Goal: Task Accomplishment & Management: Complete application form

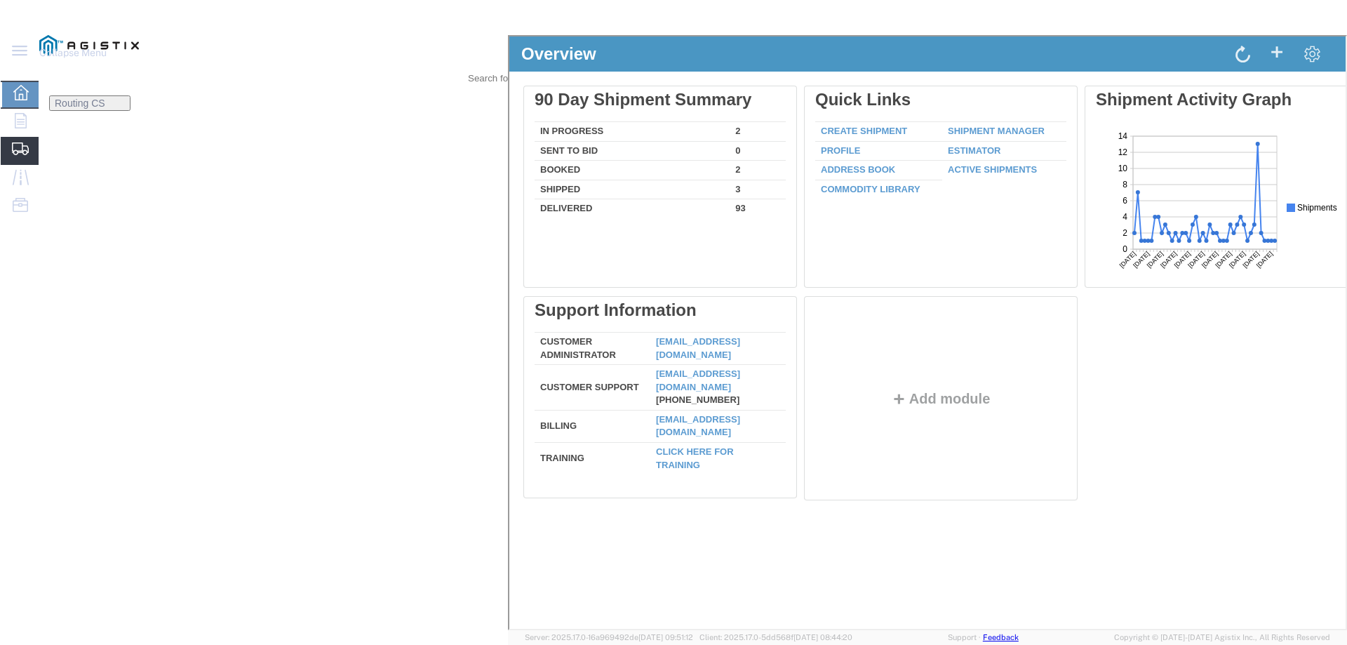
click at [0, 0] on span "Create Shipment" at bounding box center [0, 0] width 0 height 0
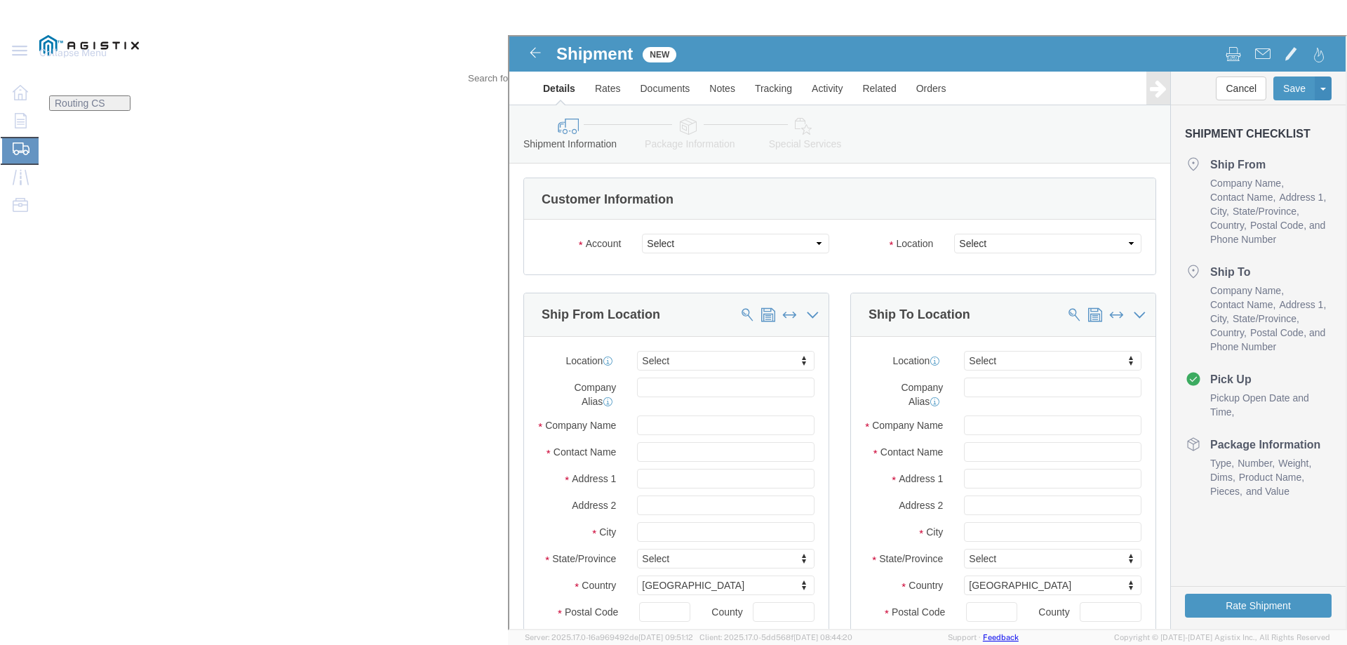
select select
click select "Select Little Giant Ladders PG&E"
select select "9596"
click select "Select Little Giant Ladders PG&E"
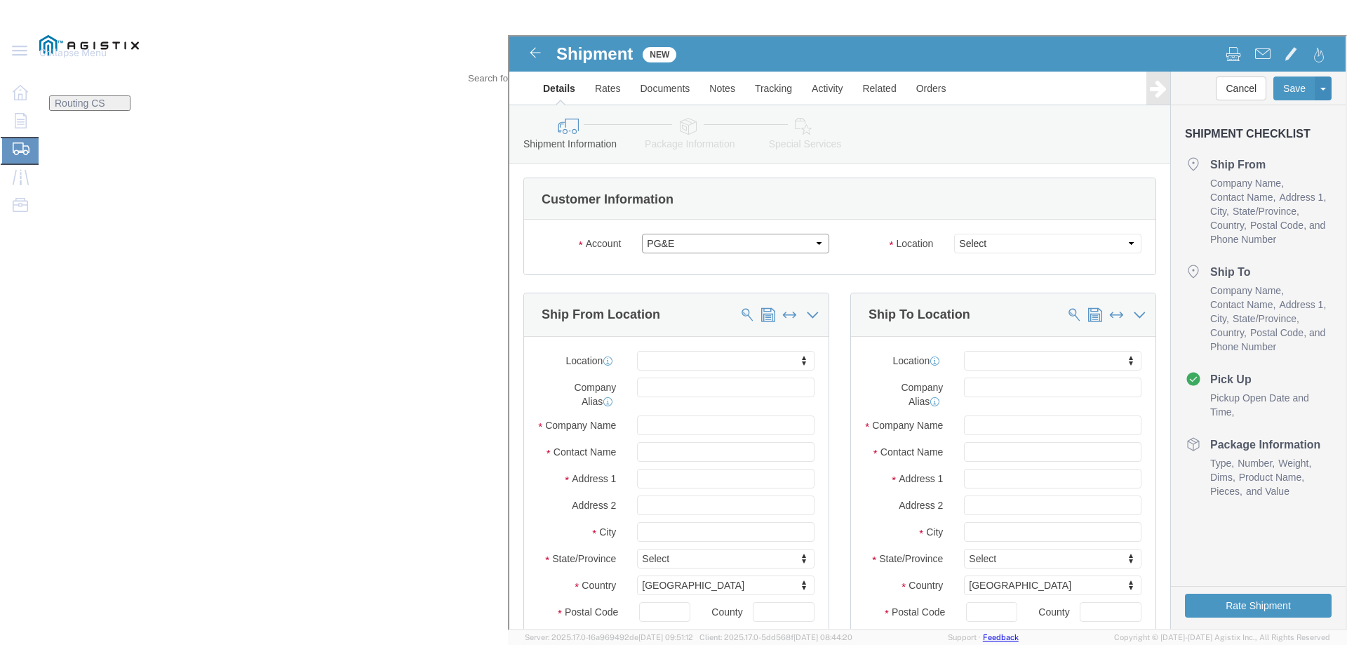
select select "PURCHORD"
select select
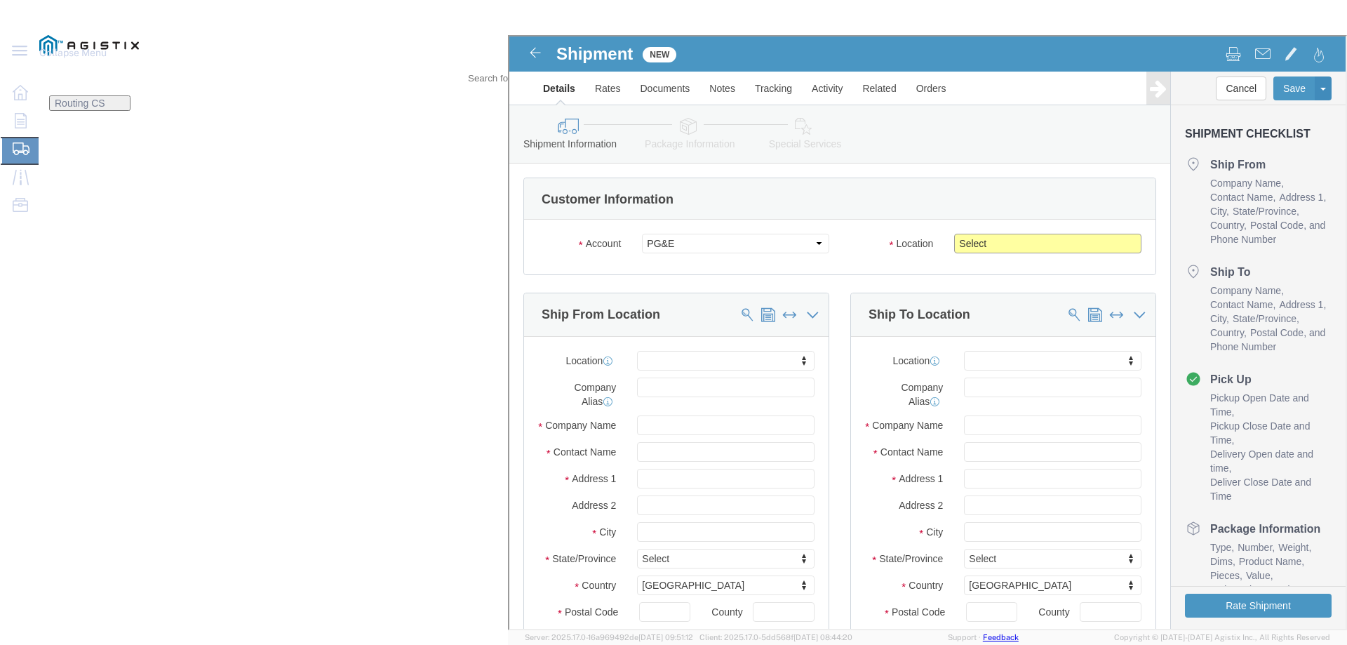
click select "Select All Others [GEOGRAPHIC_DATA] [GEOGRAPHIC_DATA] [GEOGRAPHIC_DATA] [GEOGRA…"
select select "23082"
click select "Select All Others [GEOGRAPHIC_DATA] [GEOGRAPHIC_DATA] [GEOGRAPHIC_DATA] [GEOGRA…"
click span
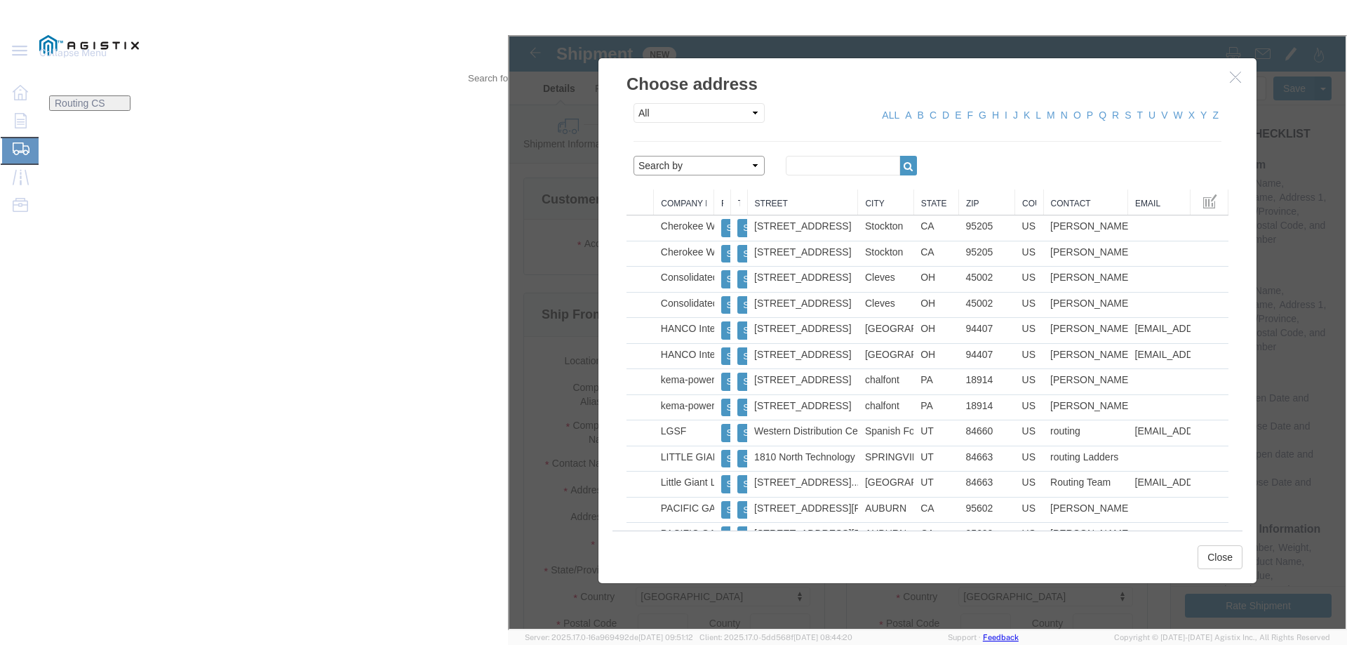
click select "Search by Address Book Name City Company Name Contact Name Country CustomerAlia…"
select select "zip"
click select "Search by Address Book Name City Company Name Contact Name Country CustomerAlia…"
click input "text"
type input "84663"
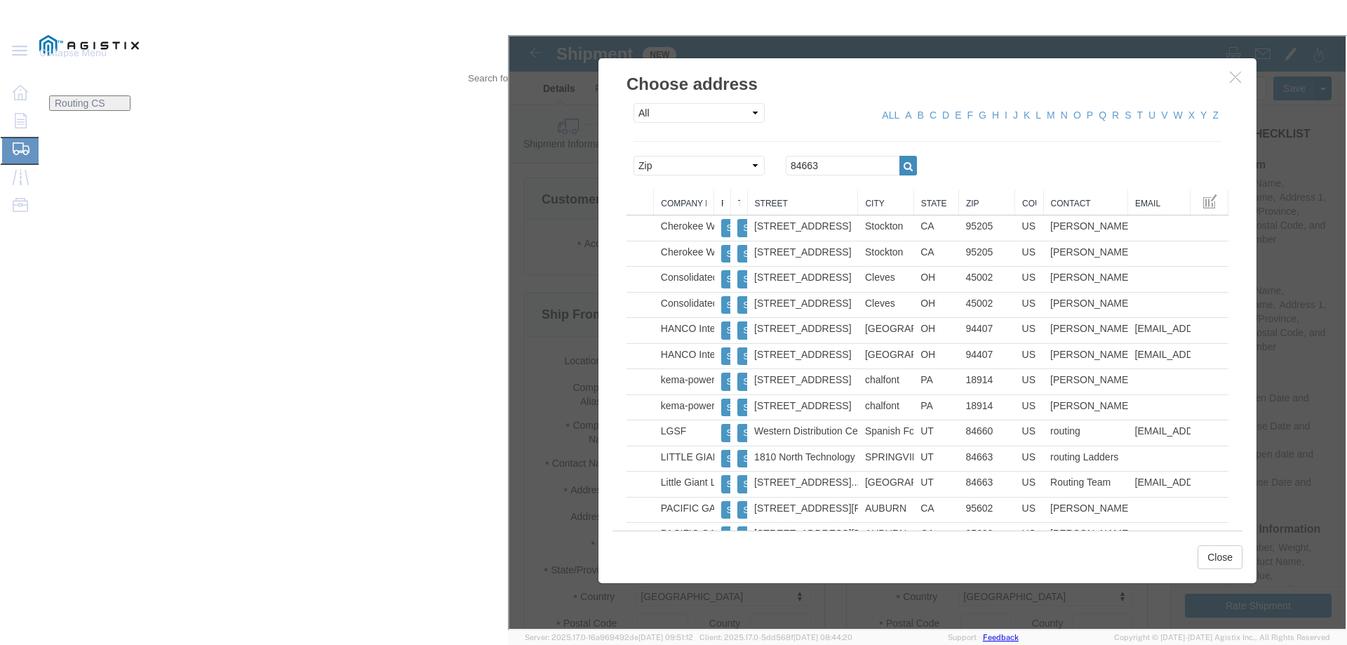
click icon "button"
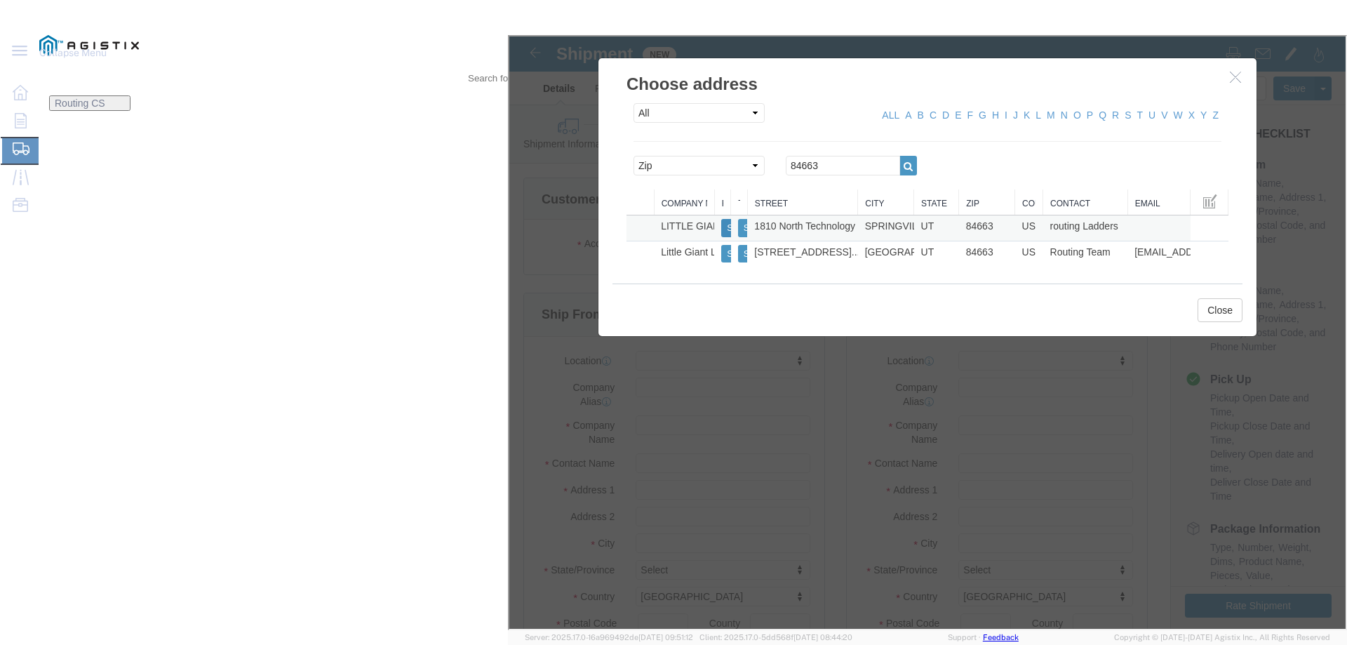
click button "Select"
select select
type input "[STREET_ADDRESS]"
type input "84663"
type input "[PHONE_NUMBER]"
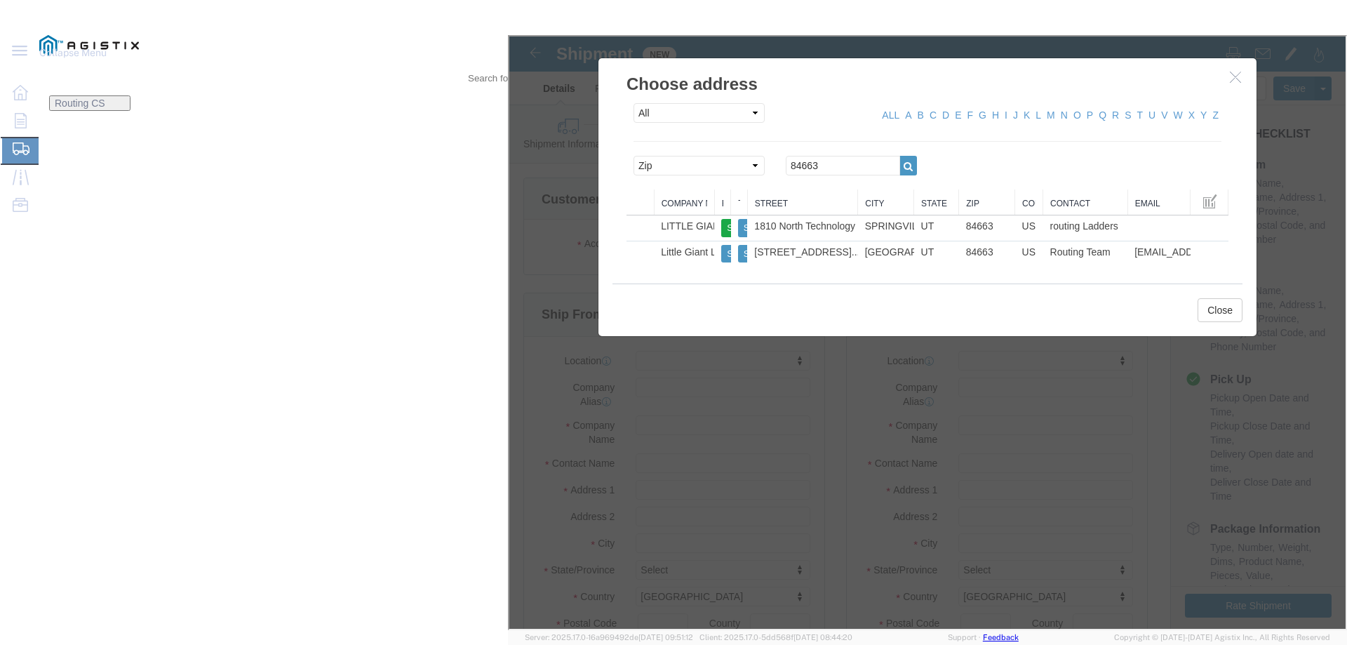
type input "LITTLE GIANT LADDER SYSTEMS LLC"
type input "routing Ladders"
type input "SPRINGVILLE"
select select "UT"
drag, startPoint x: 516, startPoint y: 125, endPoint x: 436, endPoint y: 122, distance: 80.0
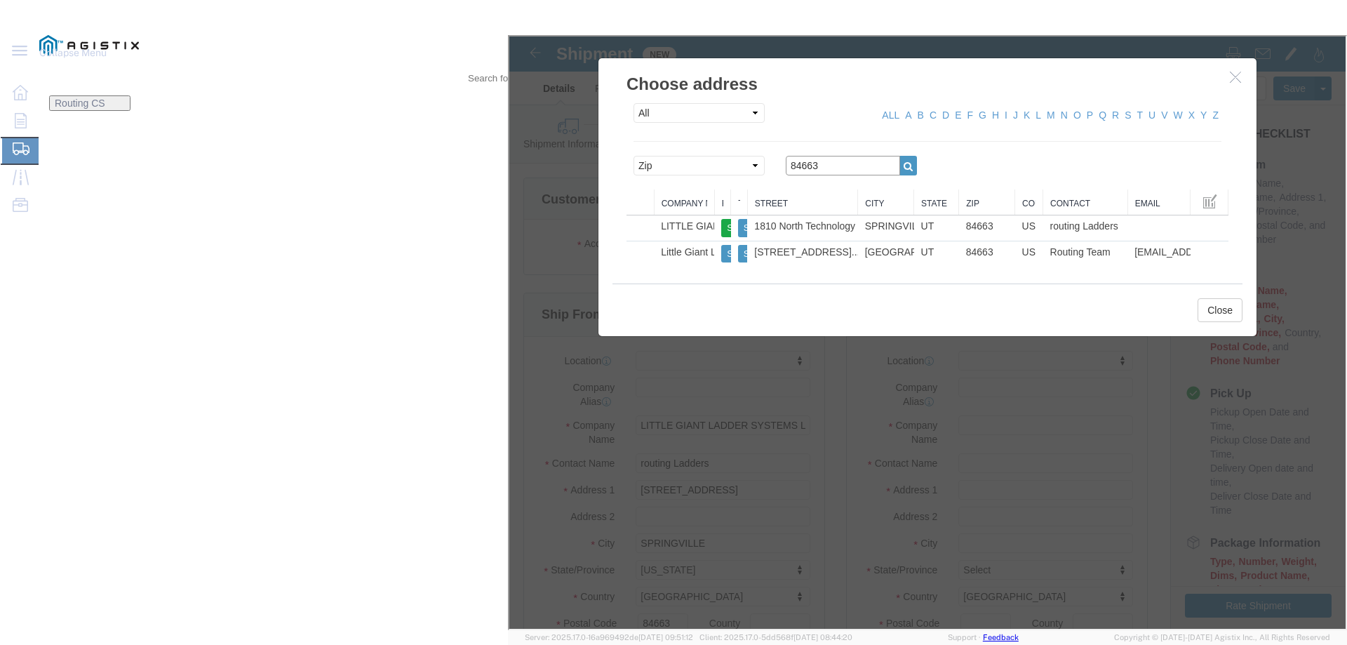
click div "Search by Address Book Name City Company Name Contact Name Country CustomerAlia…"
click input "84663"
drag, startPoint x: 513, startPoint y: 125, endPoint x: 417, endPoint y: 133, distance: 95.8
click div "Search by Address Book Name City Company Name Contact Name Country CustomerAlia…"
paste input "93455"
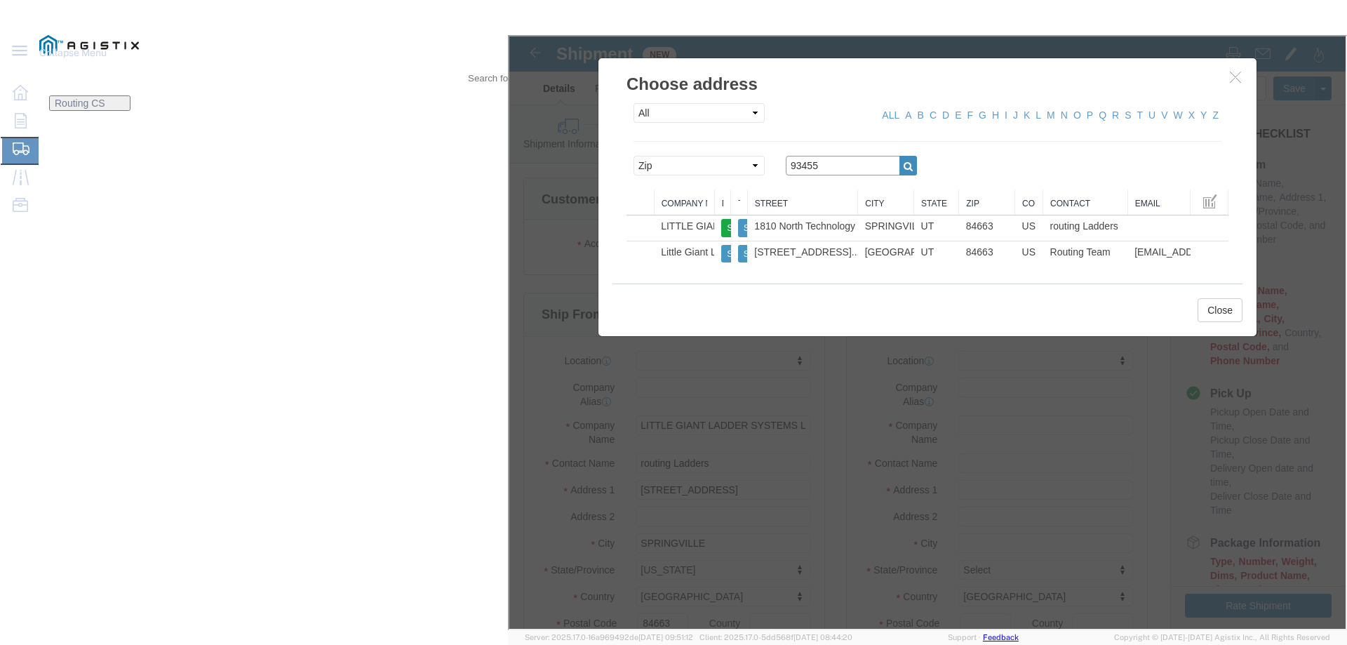
type input "93455"
click icon "button"
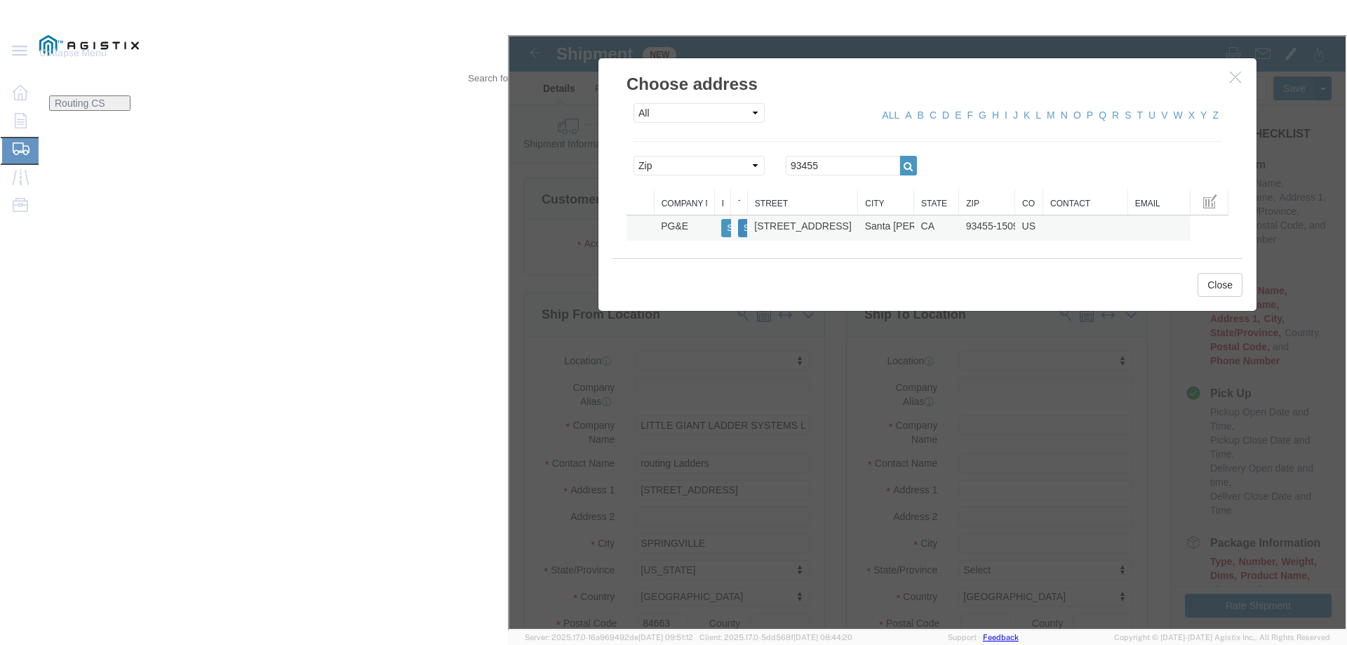
click button "Select"
select select
type input "[STREET_ADDRESS]"
type input "93455-1509"
type input "PG&E"
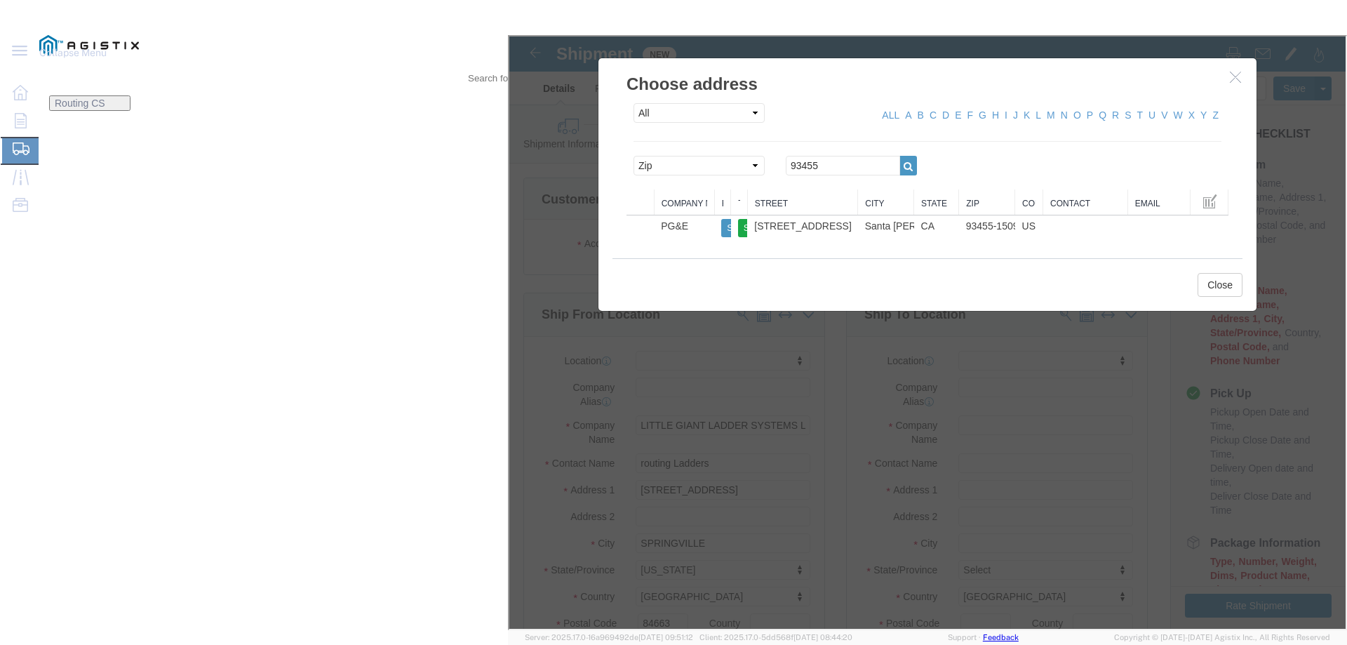
type input "Santa [PERSON_NAME]"
select select "CA"
click button "Close"
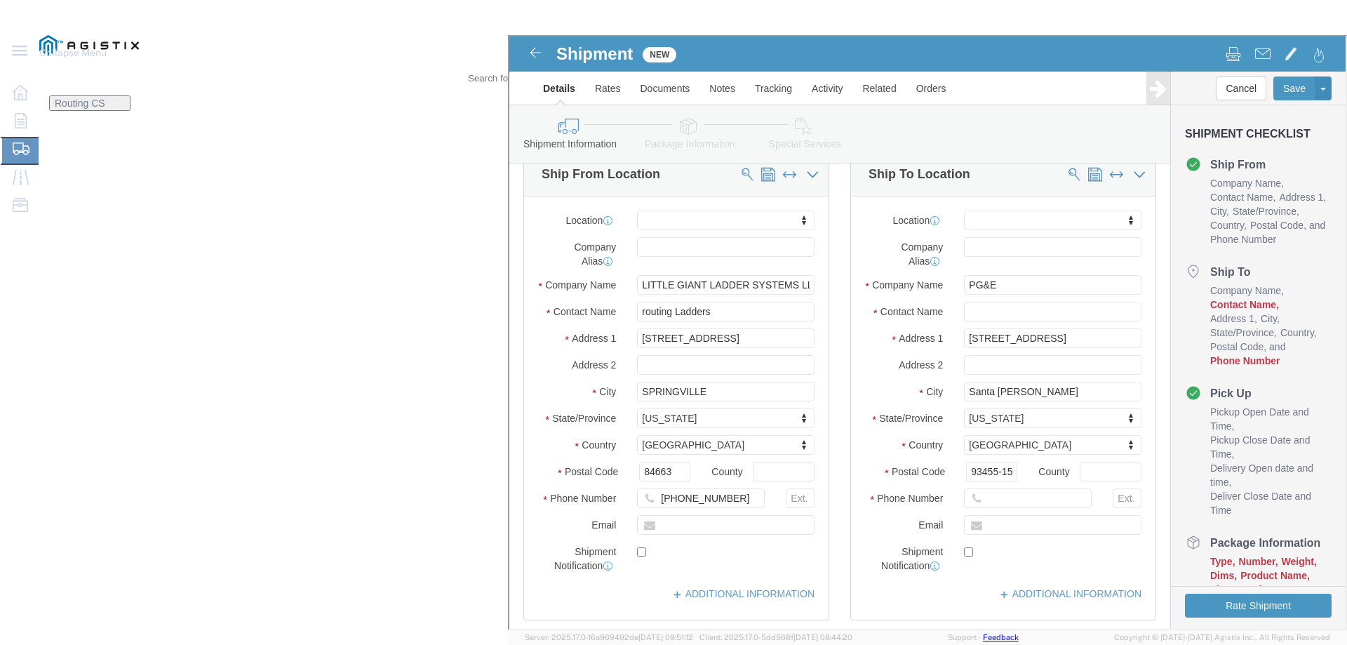
scroll to position [70, 0]
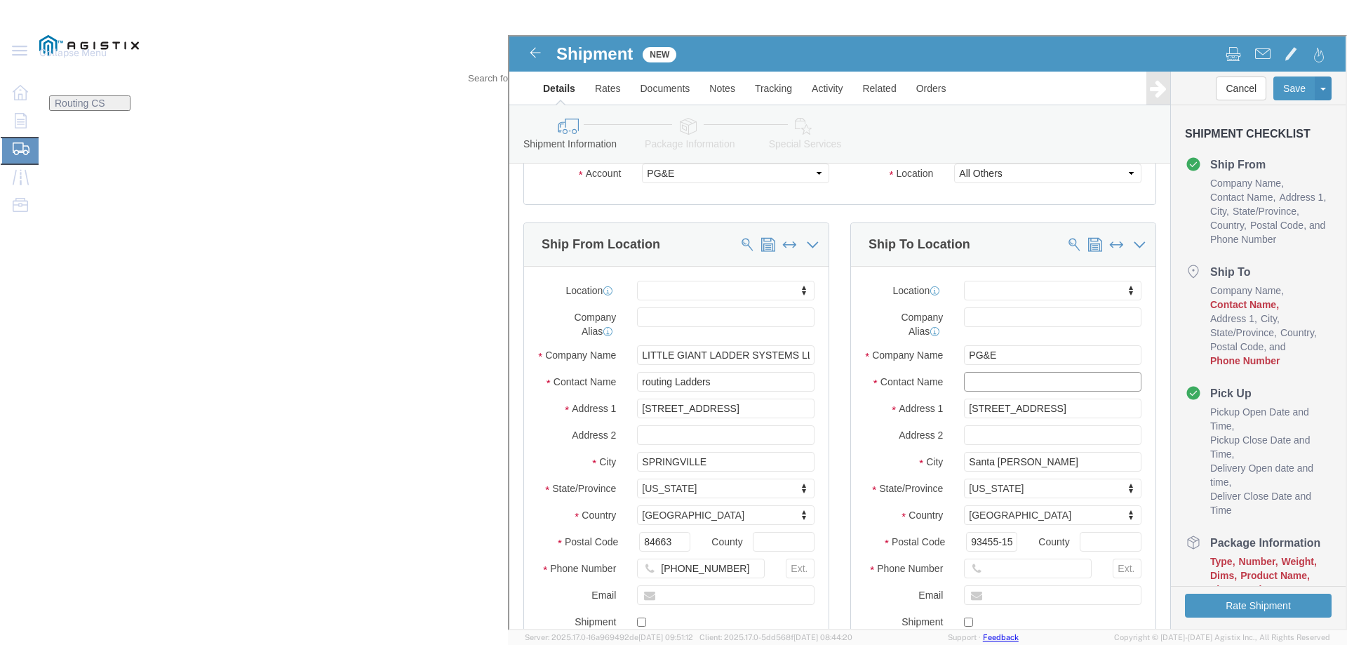
click input "text"
paste input "MROIS"
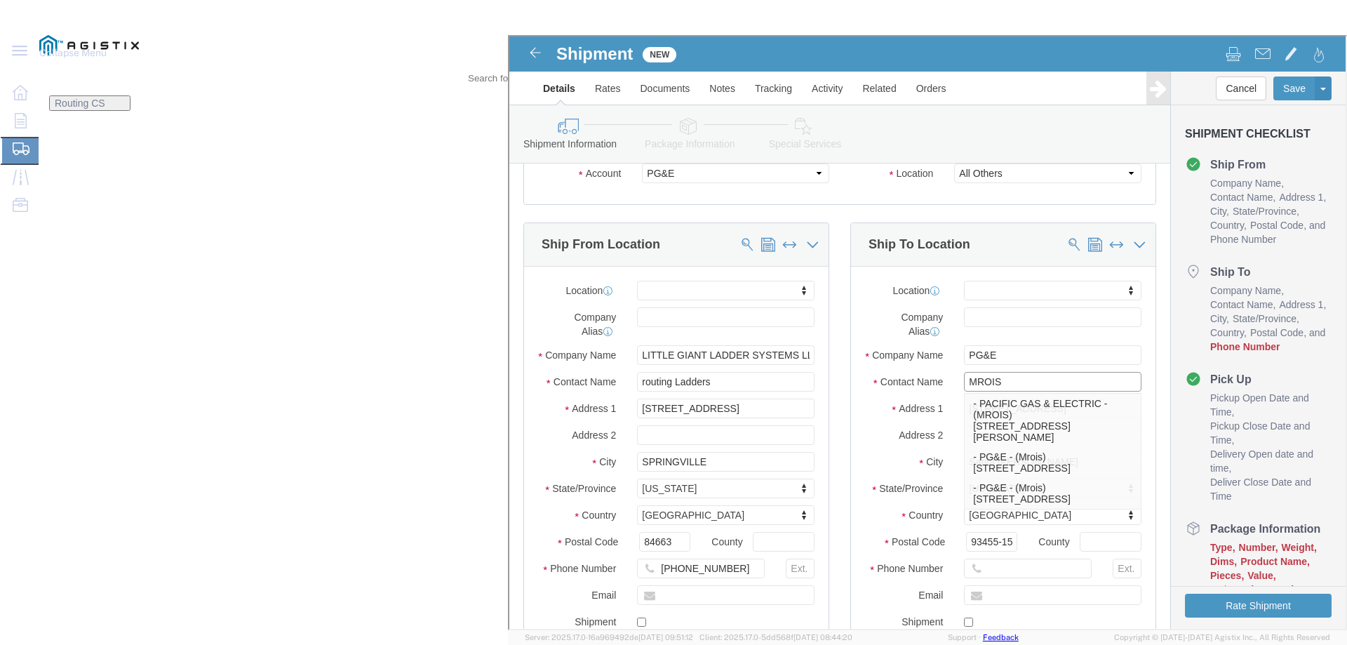
type input "MROIS"
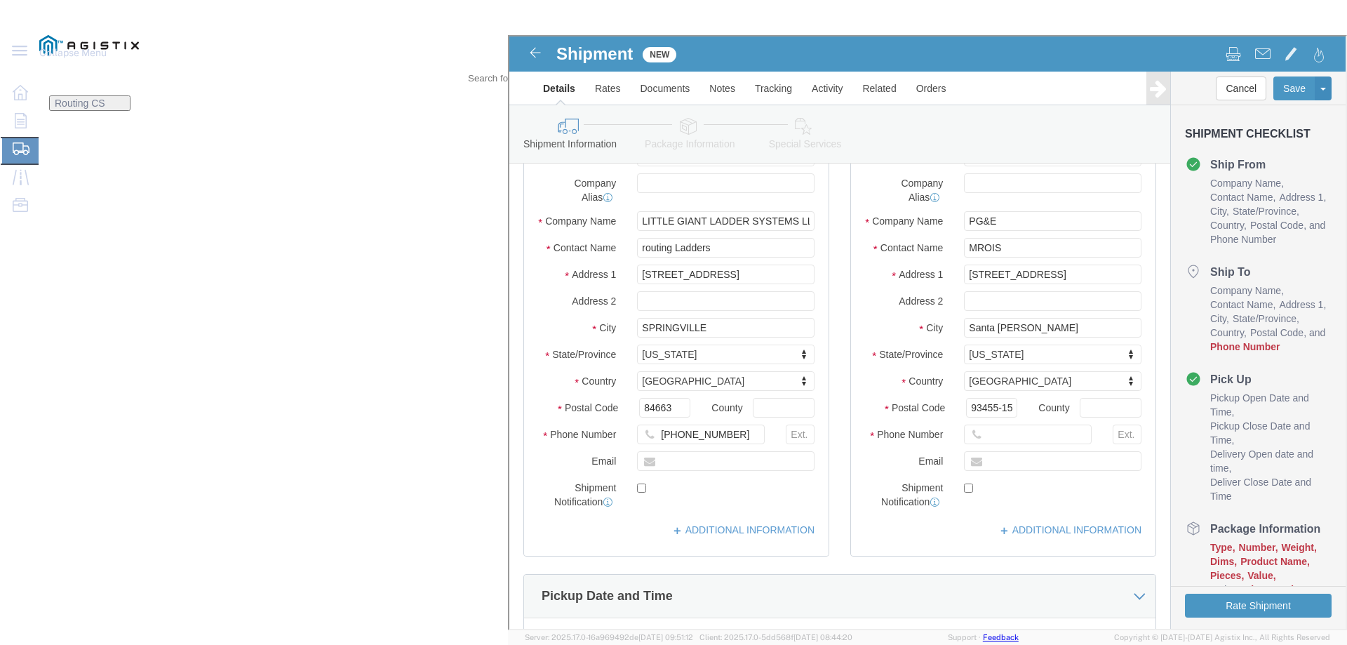
scroll to position [210, 0]
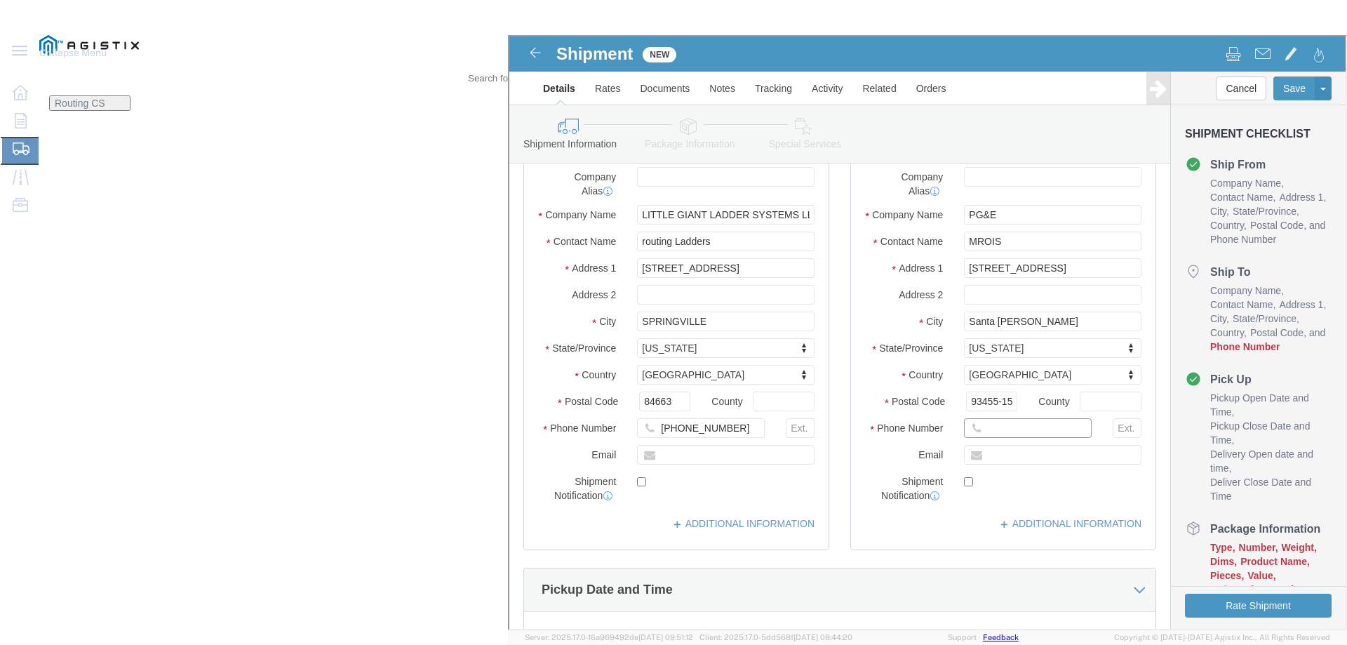
click input "text"
paste input "805.471.5040"
click input "805.471.5040"
click input "805-471.5040"
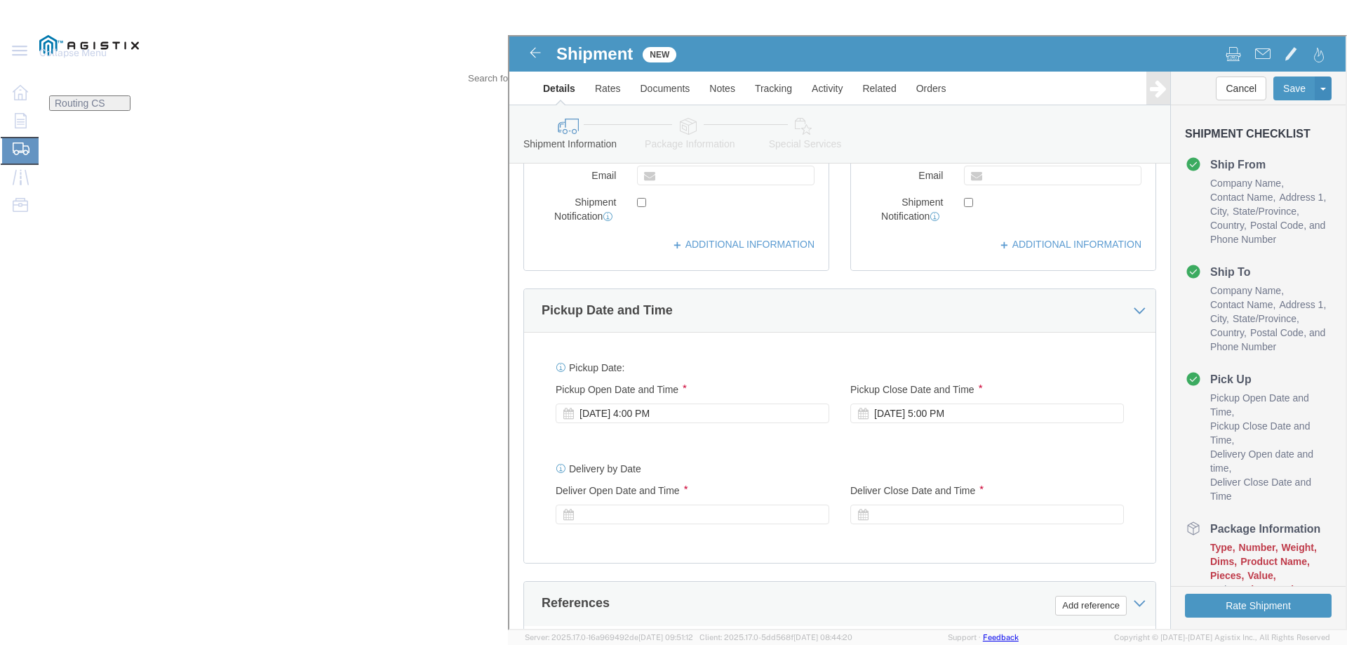
scroll to position [491, 0]
type input "[PHONE_NUMBER]"
click div "[DATE] 4:00 PM"
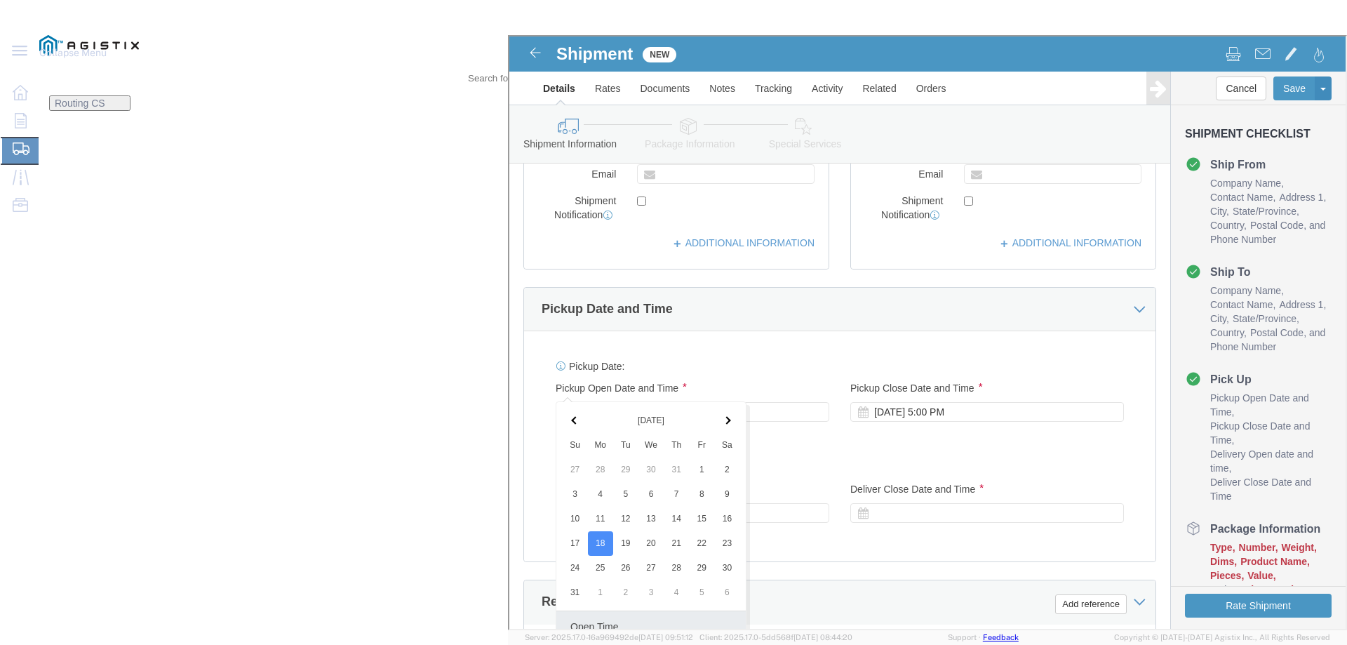
scroll to position [725, 0]
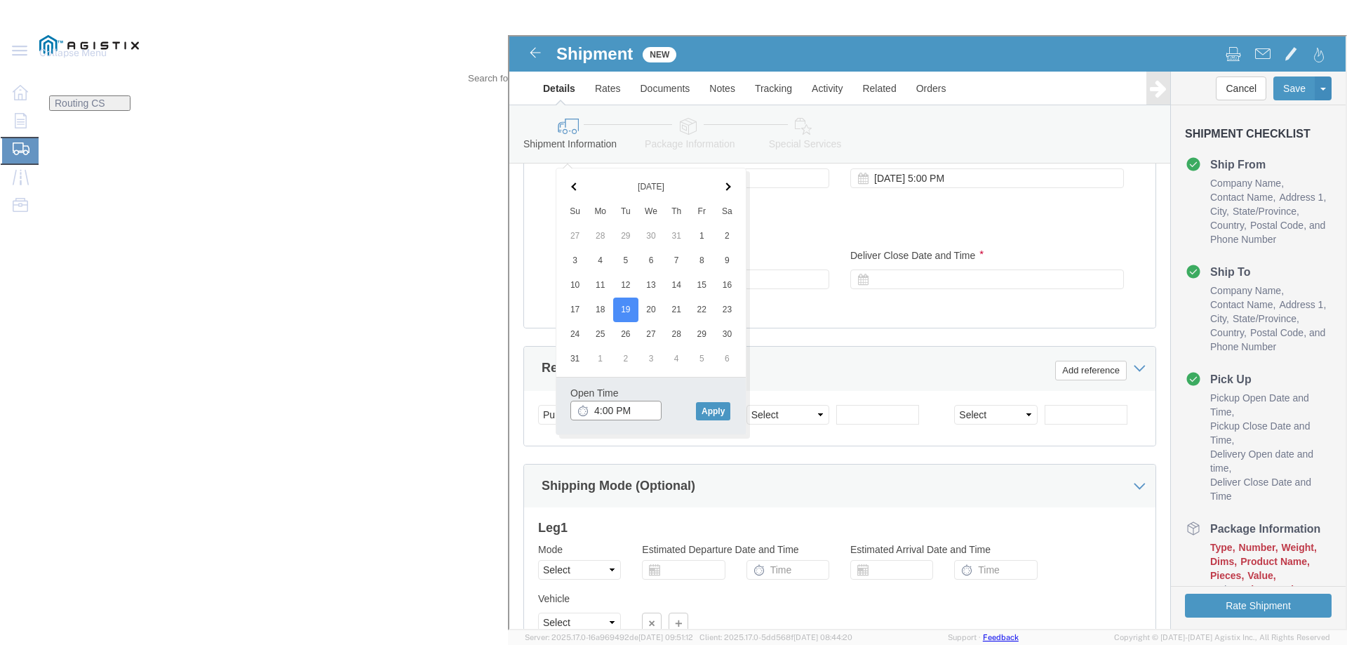
click input "4:00 PM"
click input "8:00 PM"
type input "8:00 AM"
click button "Apply"
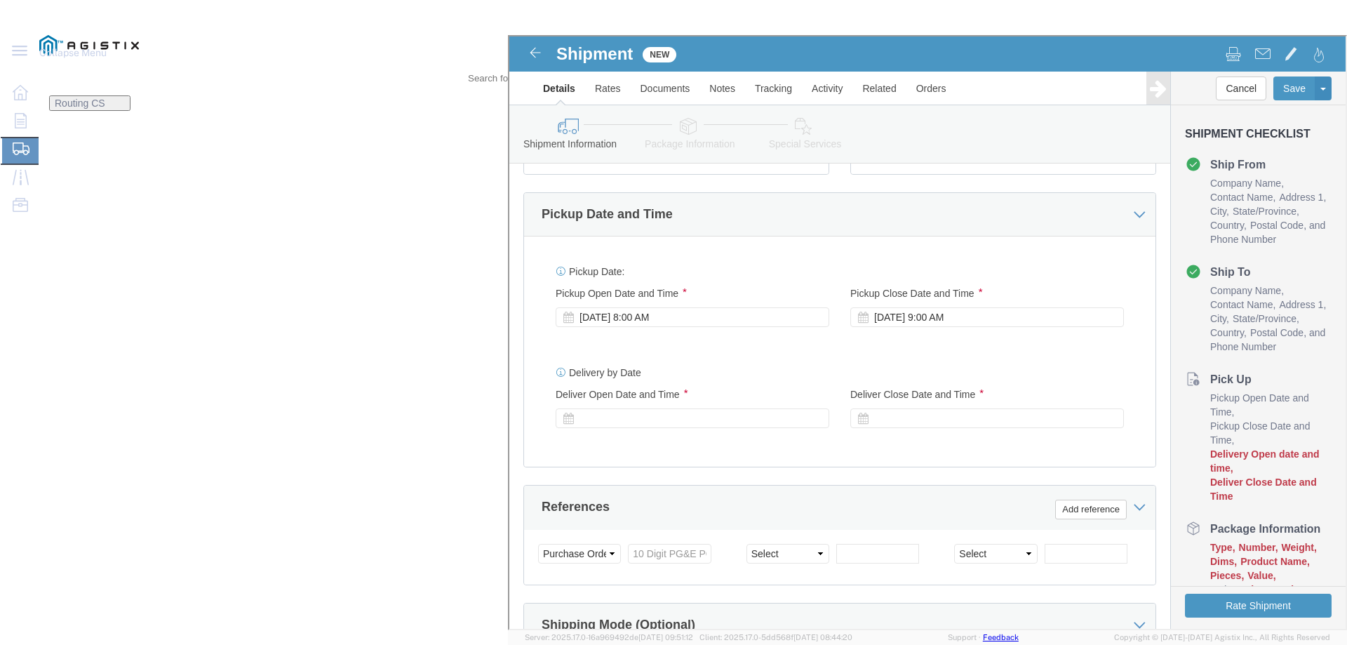
scroll to position [584, 0]
click div "[DATE] 9:00 AM"
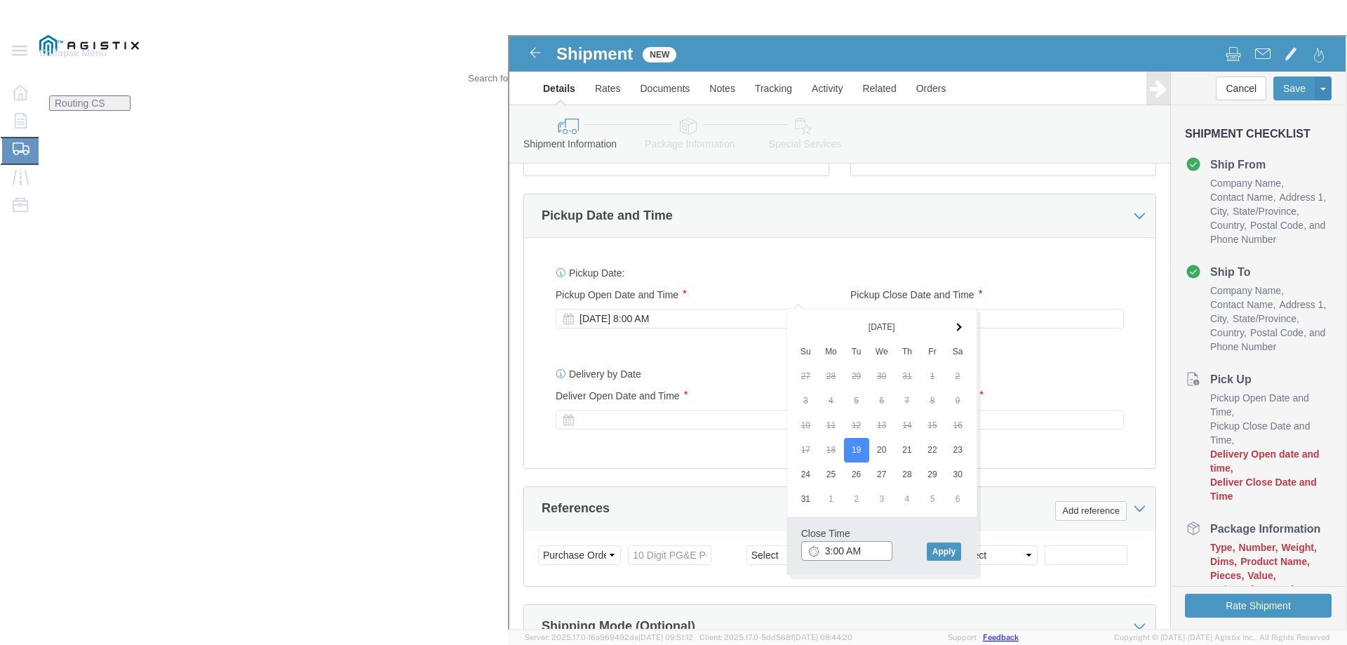
click input "3:00 AM"
type input "3:00 PM"
drag, startPoint x: 435, startPoint y: 513, endPoint x: 473, endPoint y: 485, distance: 47.6
click button "Apply"
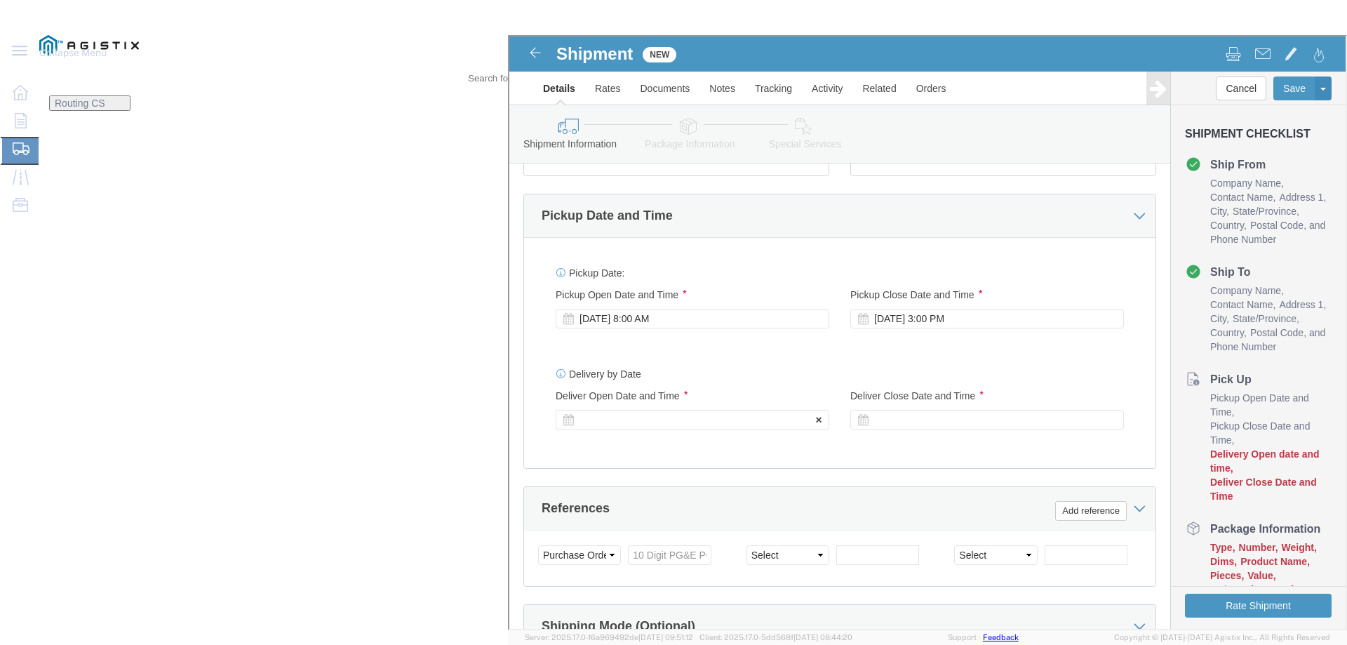
click div
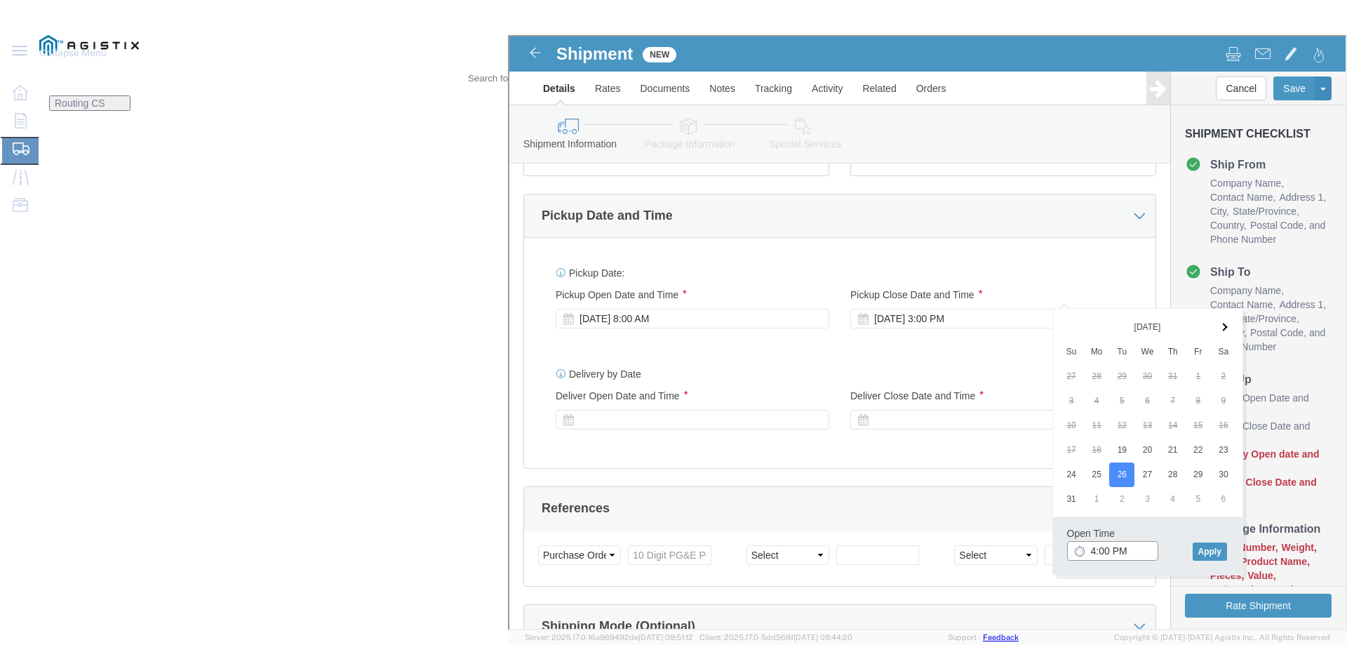
click input "4:00 PM"
click input "8:00 PM"
type input "8:00 AM"
click button "Apply"
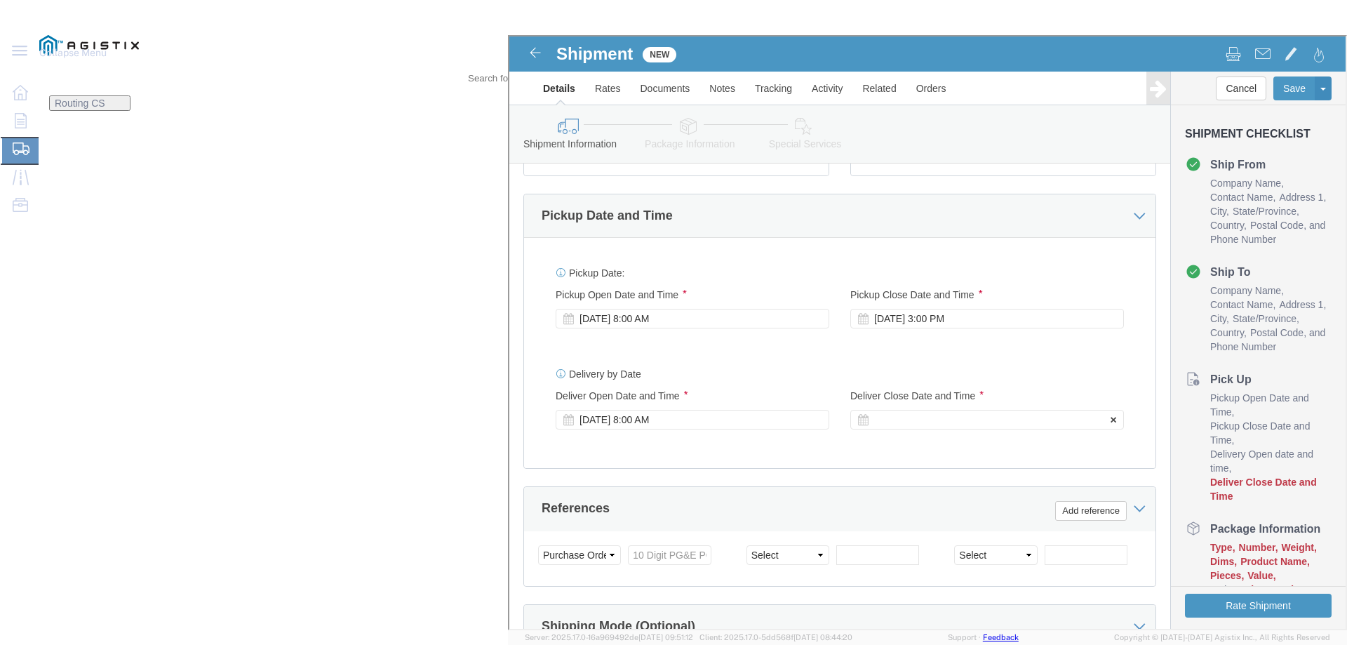
click div
click input "5:00 AM"
type input "5:00 PM"
click button "Apply"
click input "text"
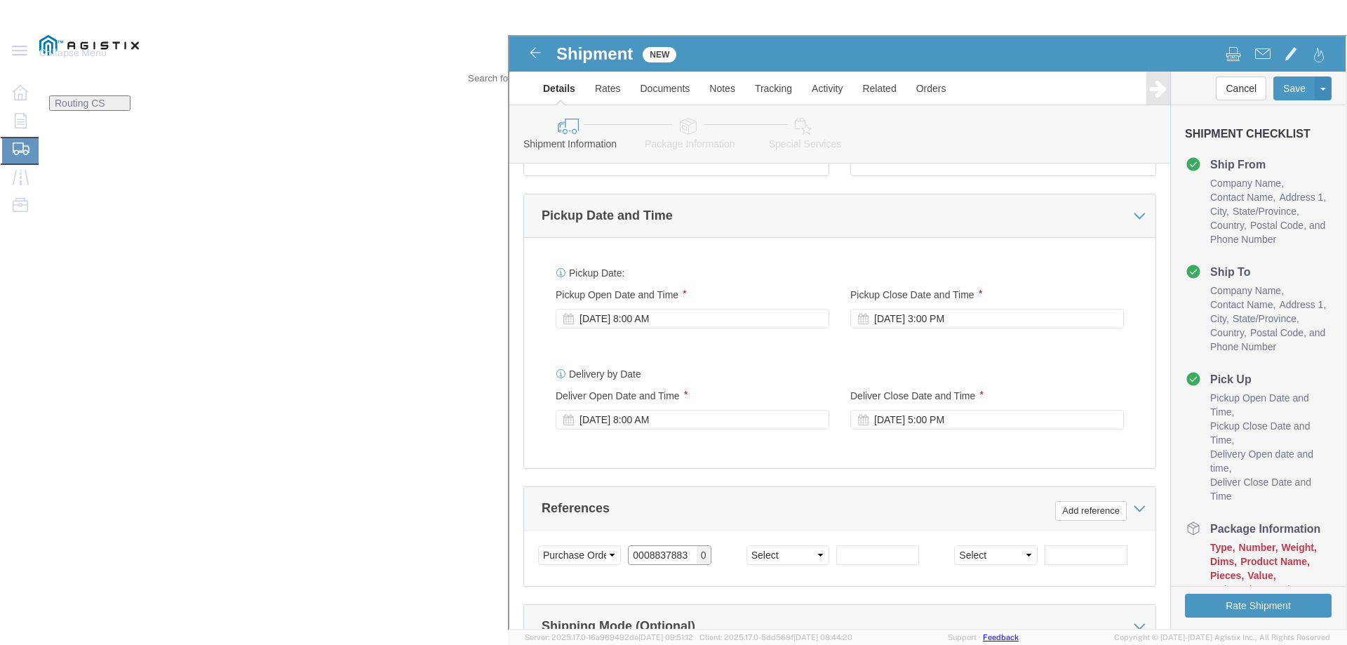
drag, startPoint x: 241, startPoint y: 396, endPoint x: 133, endPoint y: 396, distance: 108.7
click div "Select Account Type Activity ID Airline Appointment Number ASN Batch Request # …"
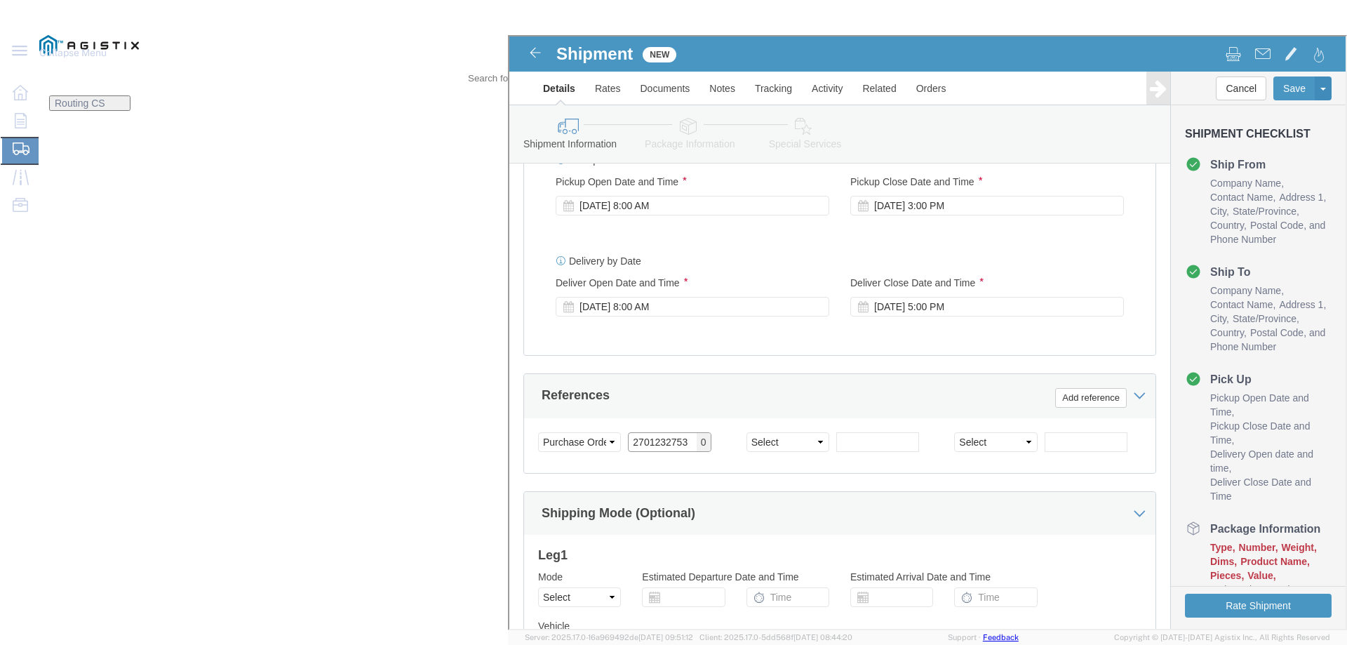
scroll to position [725, 0]
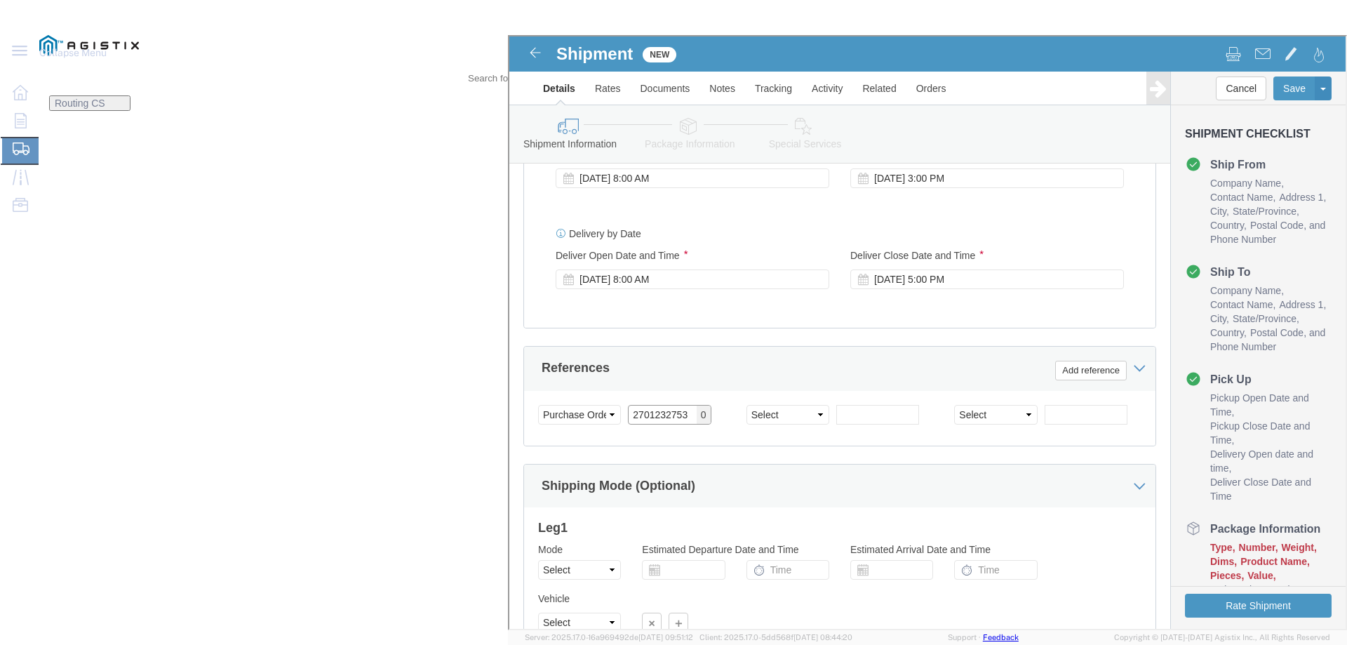
type input "2701232753"
click select "Select Air Less than Truckload Multi-Leg Ocean Freight Rail Small Parcel Truckl…"
select select "LTL"
click select "Select Air Less than Truckload Multi-Leg Ocean Freight Rail Small Parcel Truckl…"
click select "Select Straight Truck"
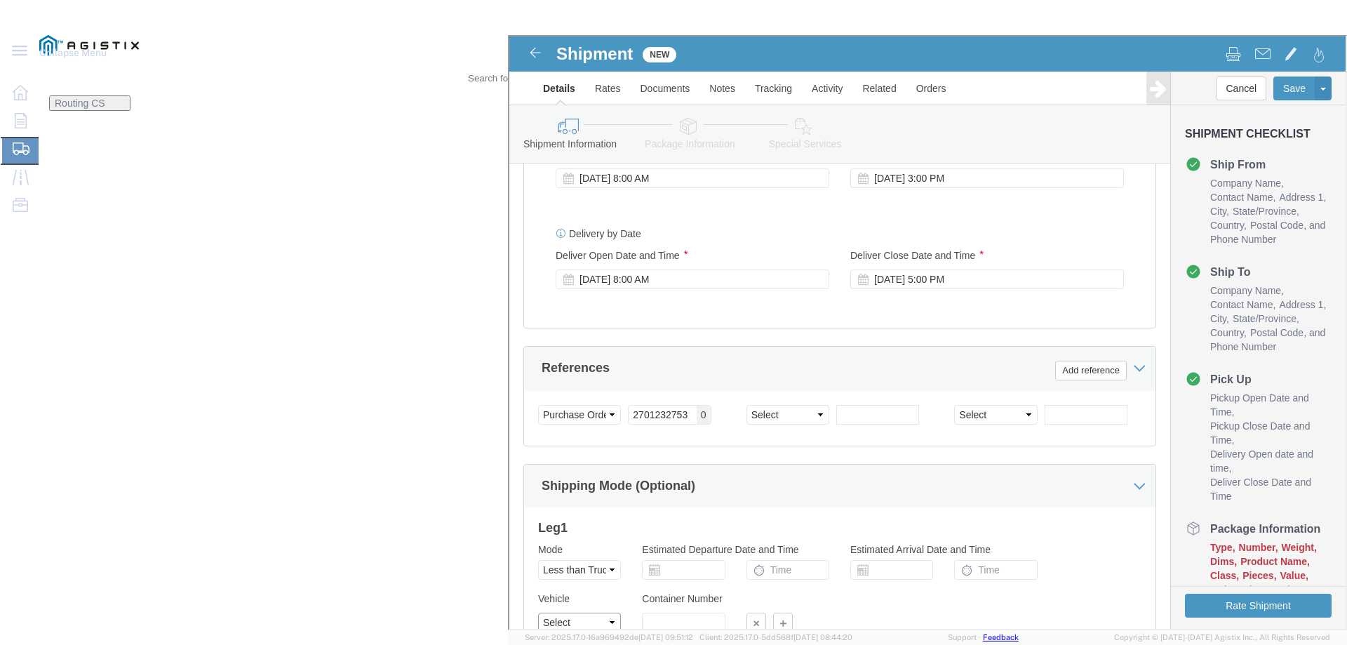
select select "STTR"
click select "Select Straight Truck"
click button "Continue"
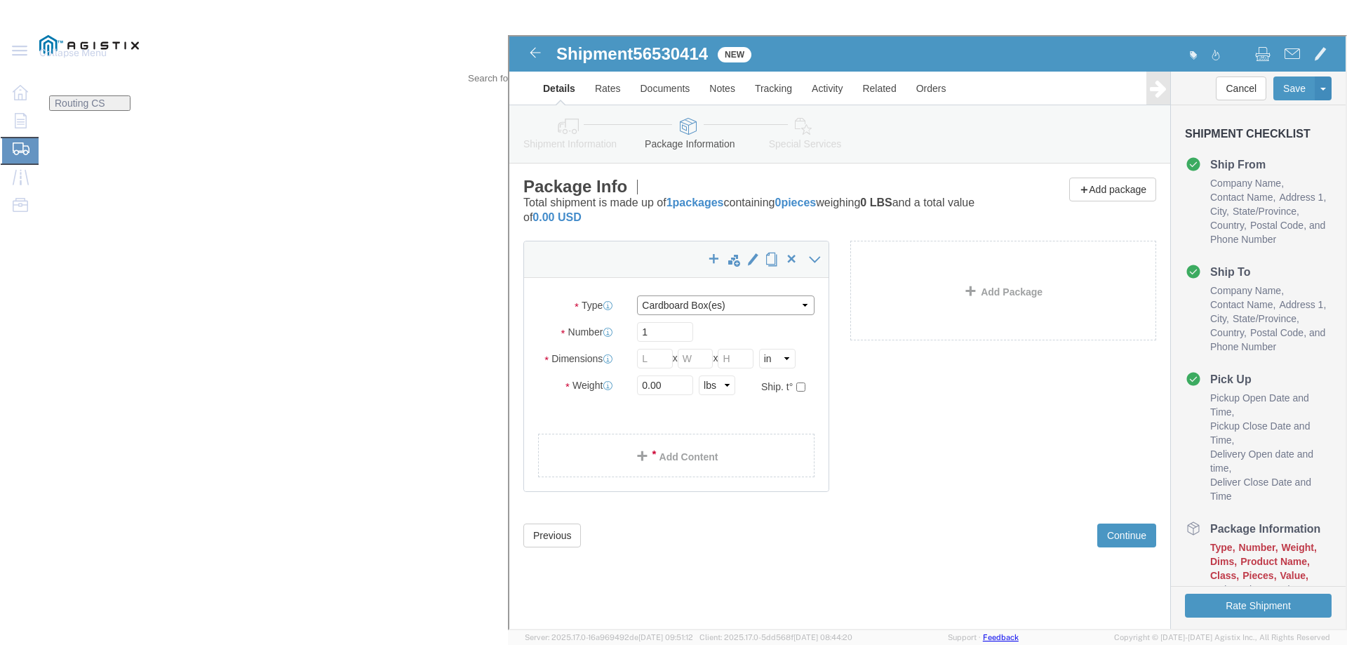
click select "Select Bulk Bundle(s) Cardboard Box(es) Carton(s) Crate(s) Drum(s) (Fiberboard)…"
select select "PONS"
click select "Select Bulk Bundle(s) Cardboard Box(es) Carton(s) Crate(s) Drum(s) (Fiberboard)…"
click input "text"
type input "1"
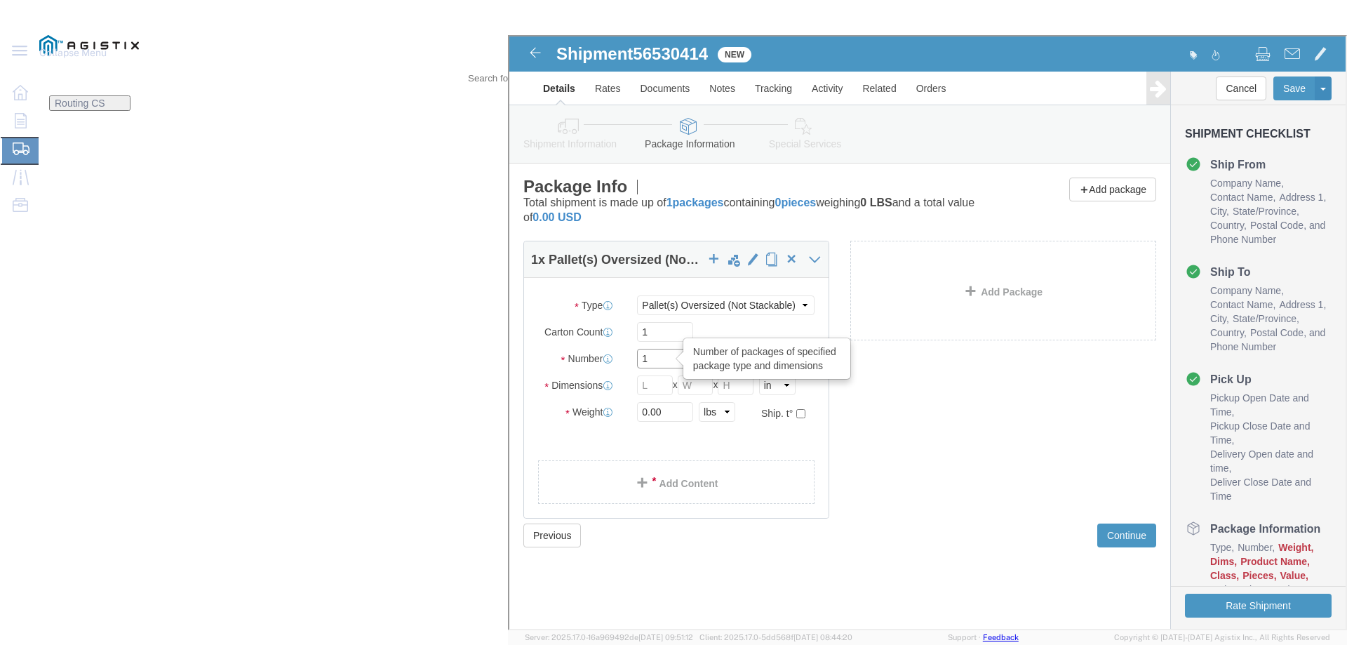
click div "Number Number of packages of specified package type and dimensions 1"
click input "text"
type input "56"
type input "2"
click select "Select Bulk Bundle(s) Cardboard Box(es) Carton(s) Crate(s) Drum(s) (Fiberboard)…"
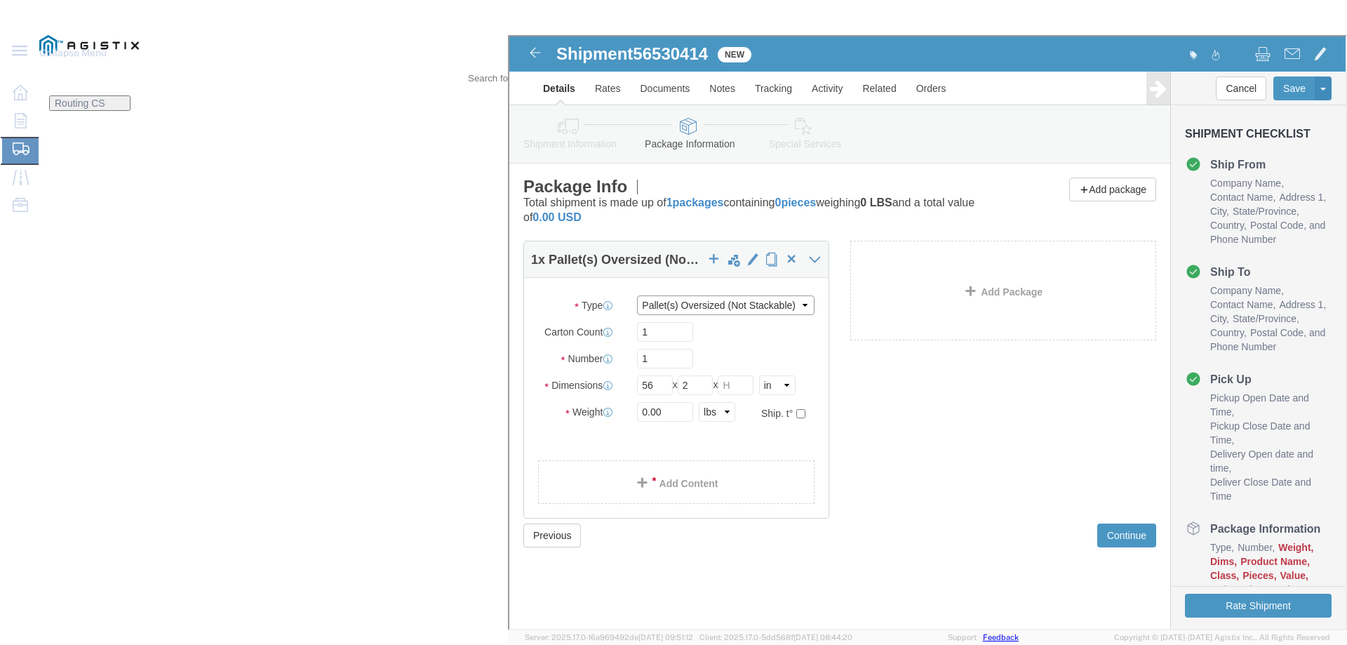
select select "CBOX"
click select "Select Bulk Bundle(s) Cardboard Box(es) Carton(s) Crate(s) Drum(s) (Fiberboard)…"
click input "2"
type input "29"
type input "10"
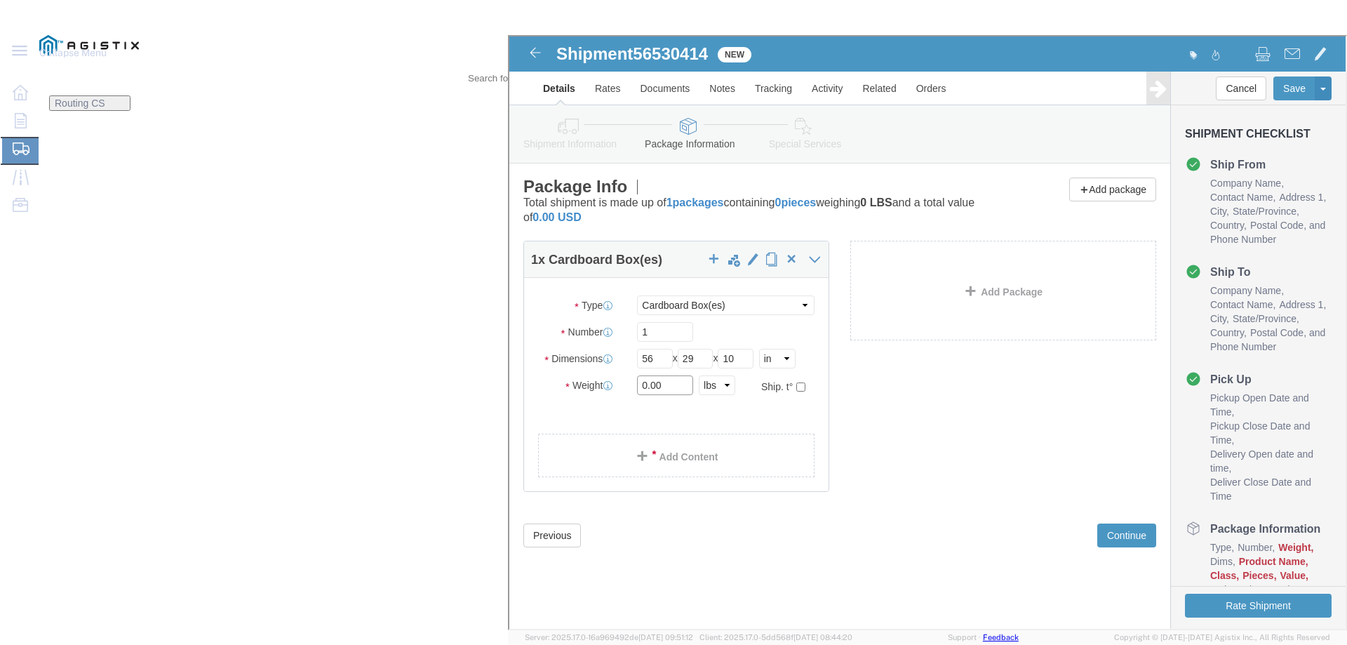
drag, startPoint x: 201, startPoint y: 322, endPoint x: 193, endPoint y: 323, distance: 7.8
click input "0.00"
type input "54.00"
click span
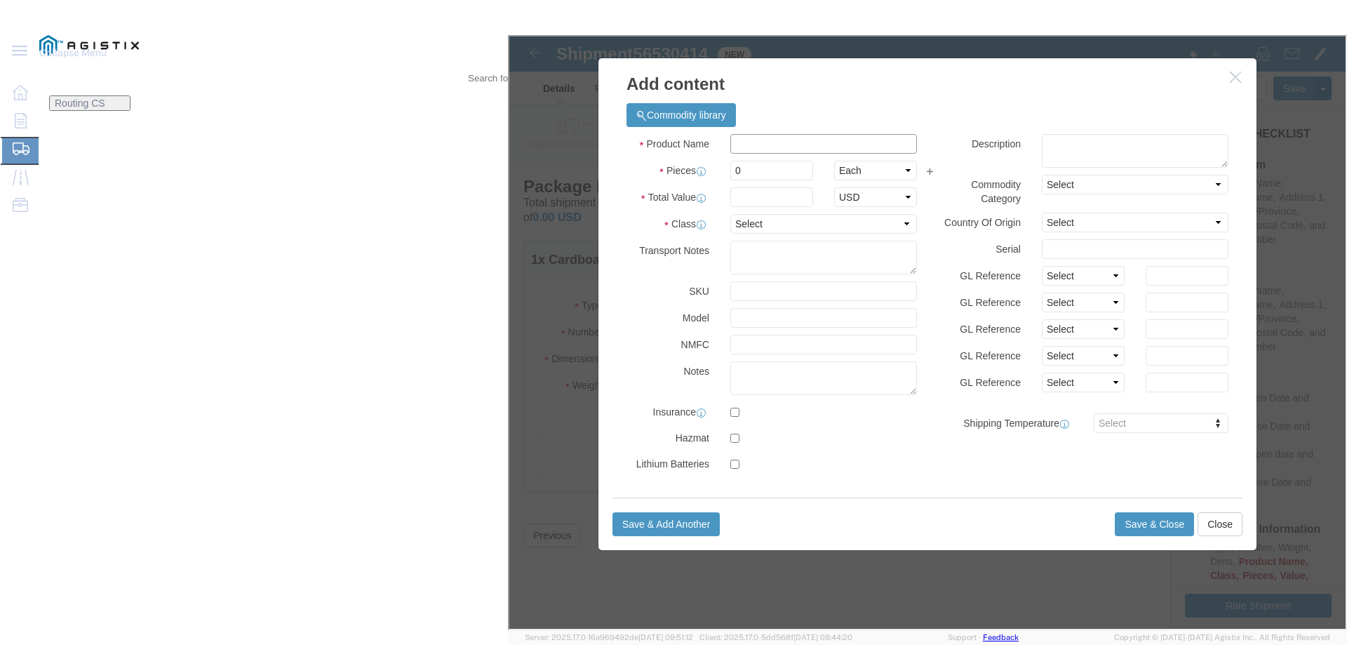
click input "text"
type input "Ladder"
drag, startPoint x: 433, startPoint y: 135, endPoint x: 402, endPoint y: 133, distance: 31.7
click div "0"
type input "1"
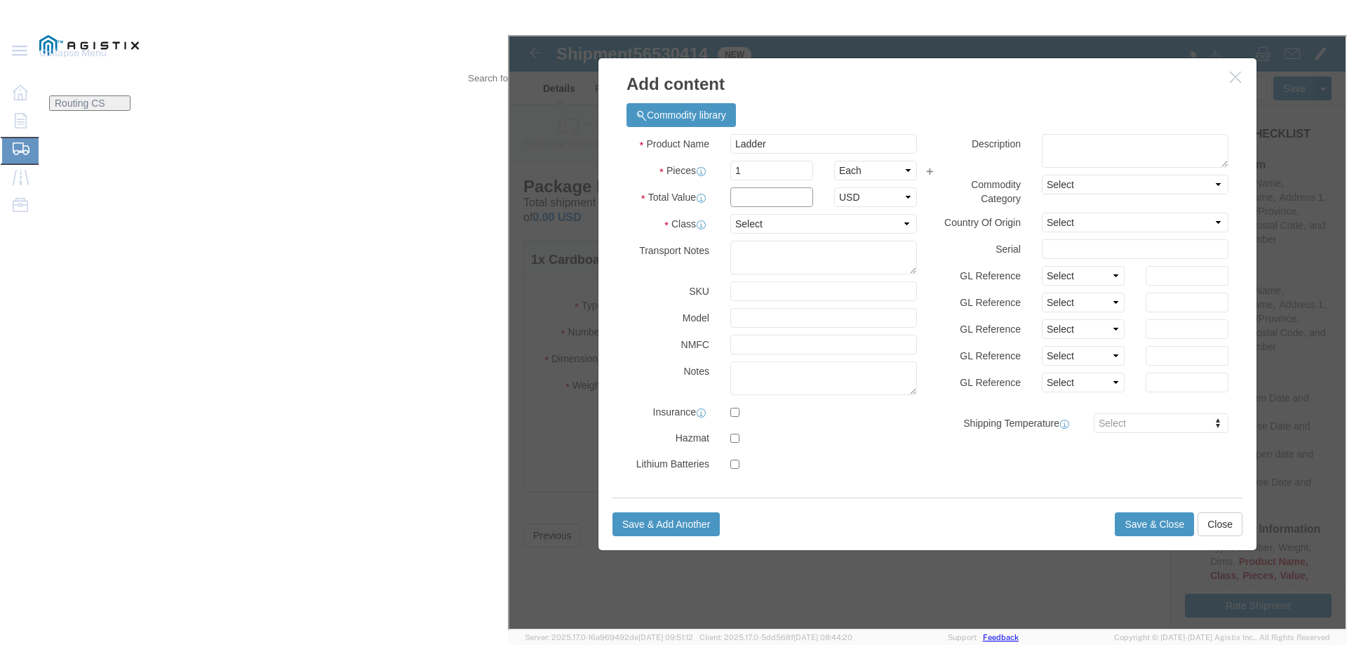
click input "text"
type input "380"
click select "Select 50 55 60 65 70 85 92.5 100 125 175 250 300 400"
select select "175"
click select "Select 50 55 60 65 70 85 92.5 100 125 175 250 300 400"
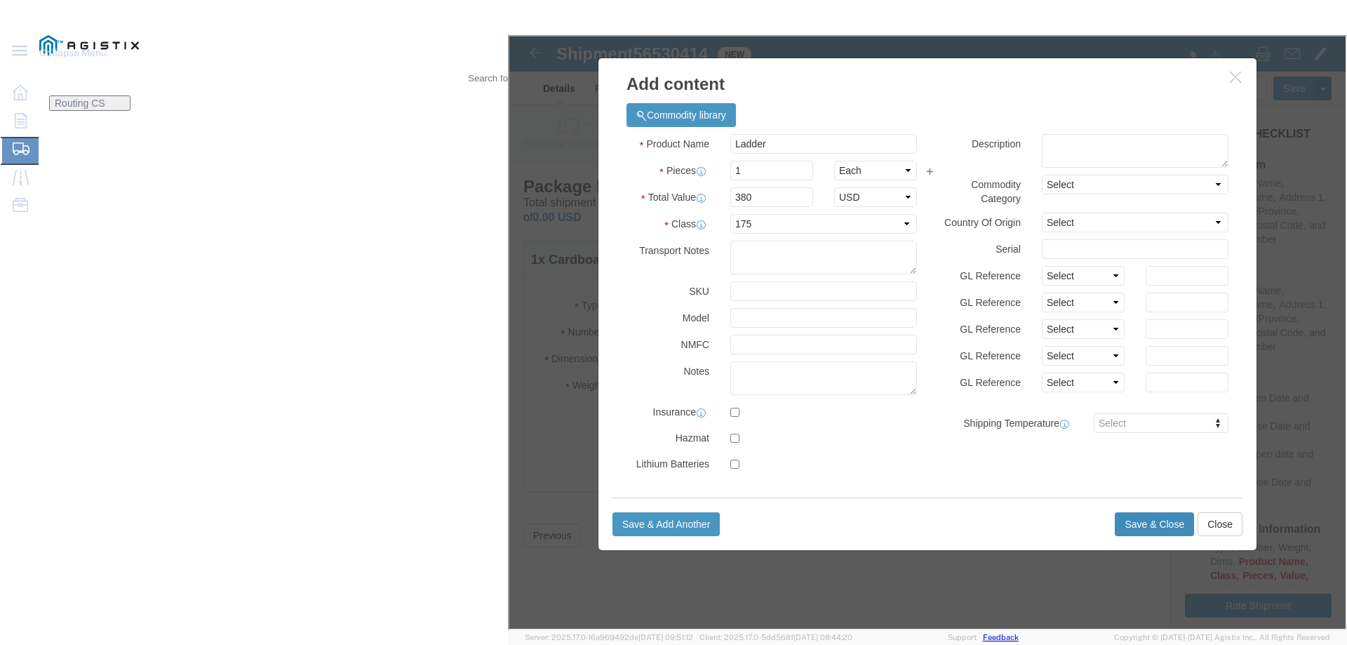
click button "Save & Close"
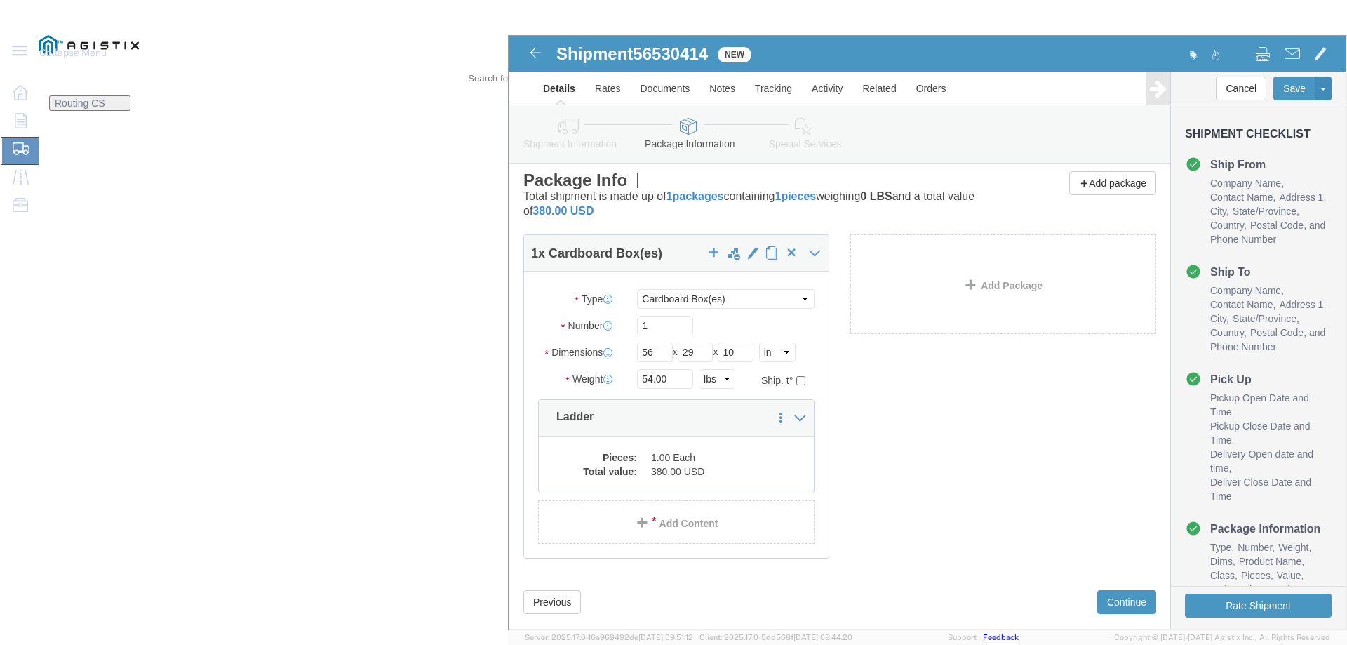
scroll to position [8, 0]
click button "Rate Shipment"
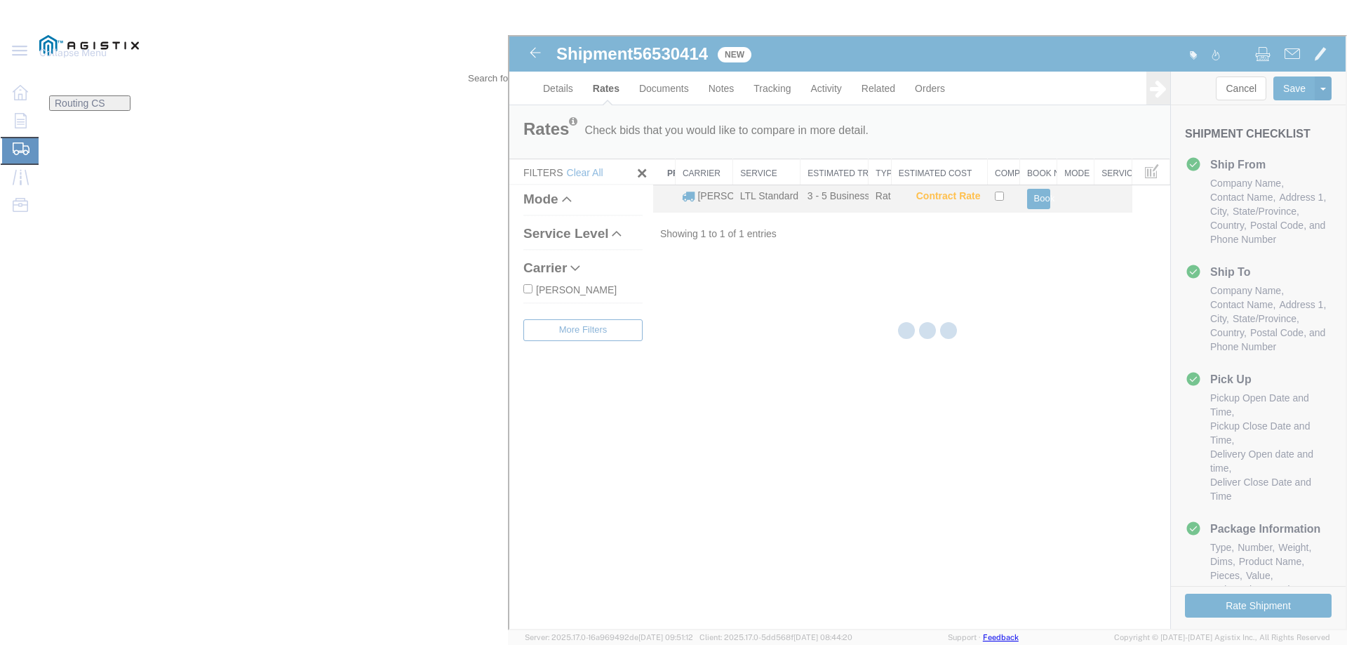
scroll to position [0, 0]
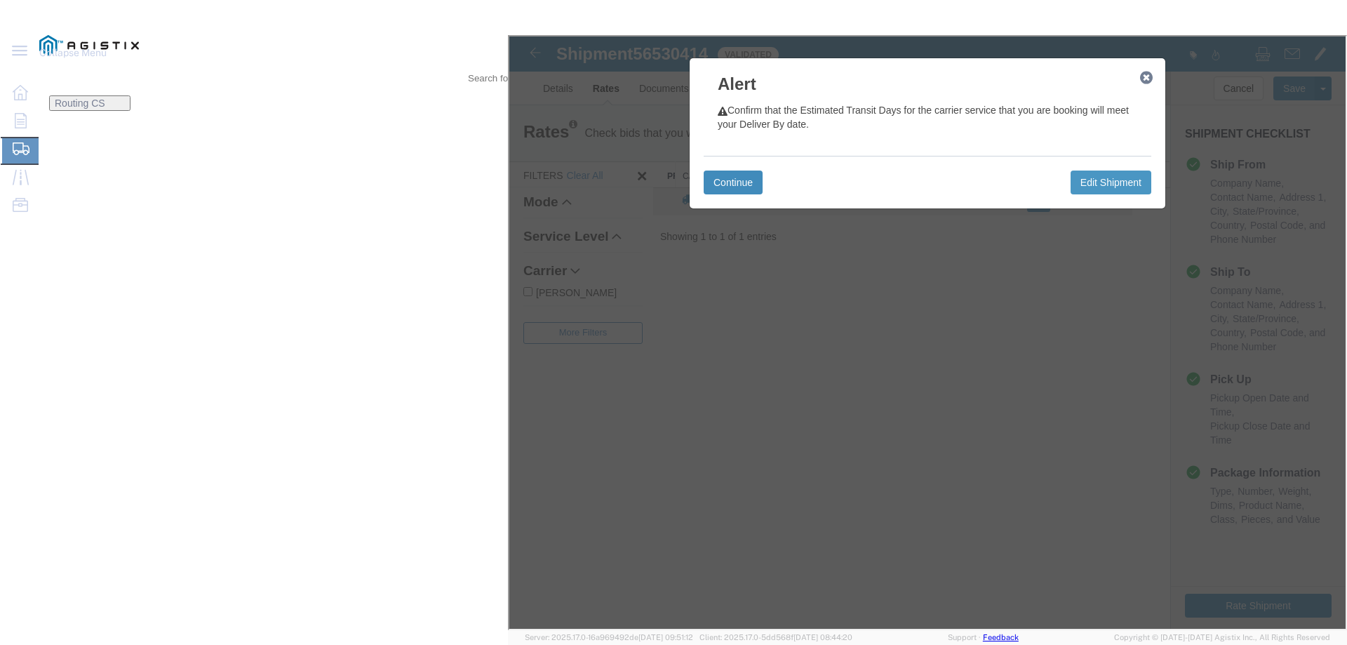
click at [761, 184] on button "Continue" at bounding box center [731, 181] width 59 height 24
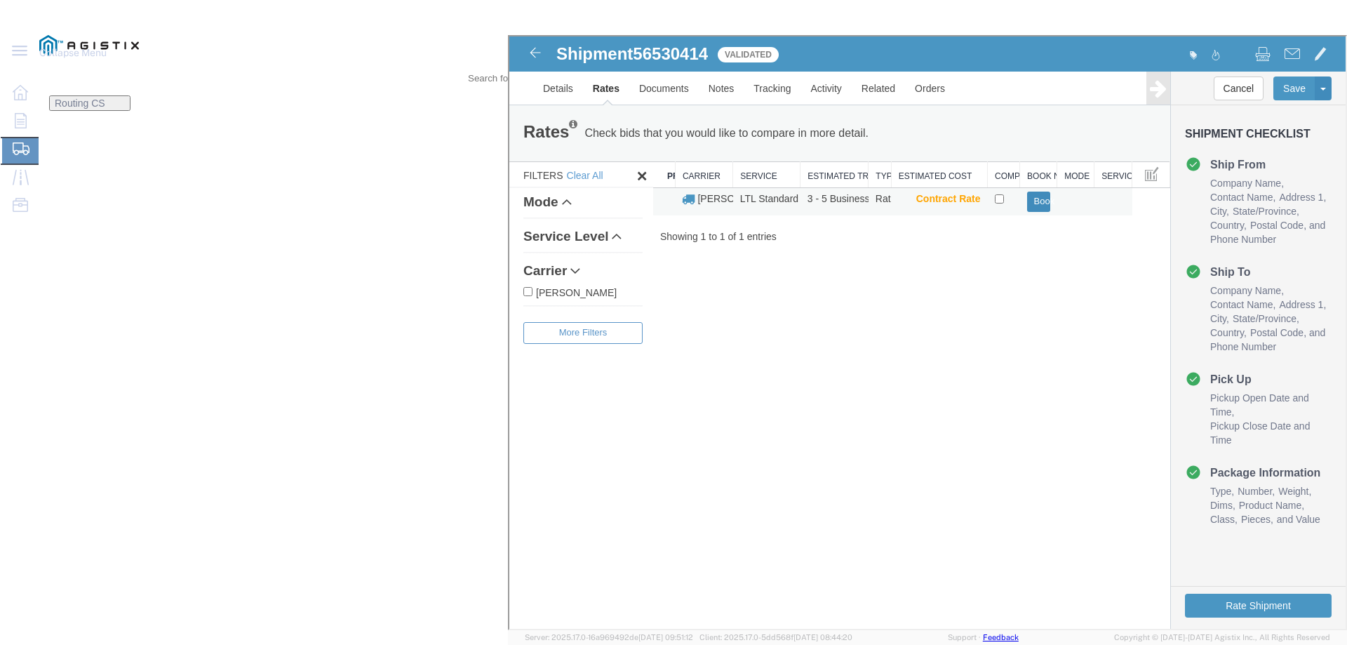
click at [1049, 201] on button "Book" at bounding box center [1036, 200] width 23 height 20
